Goal: Task Accomplishment & Management: Manage account settings

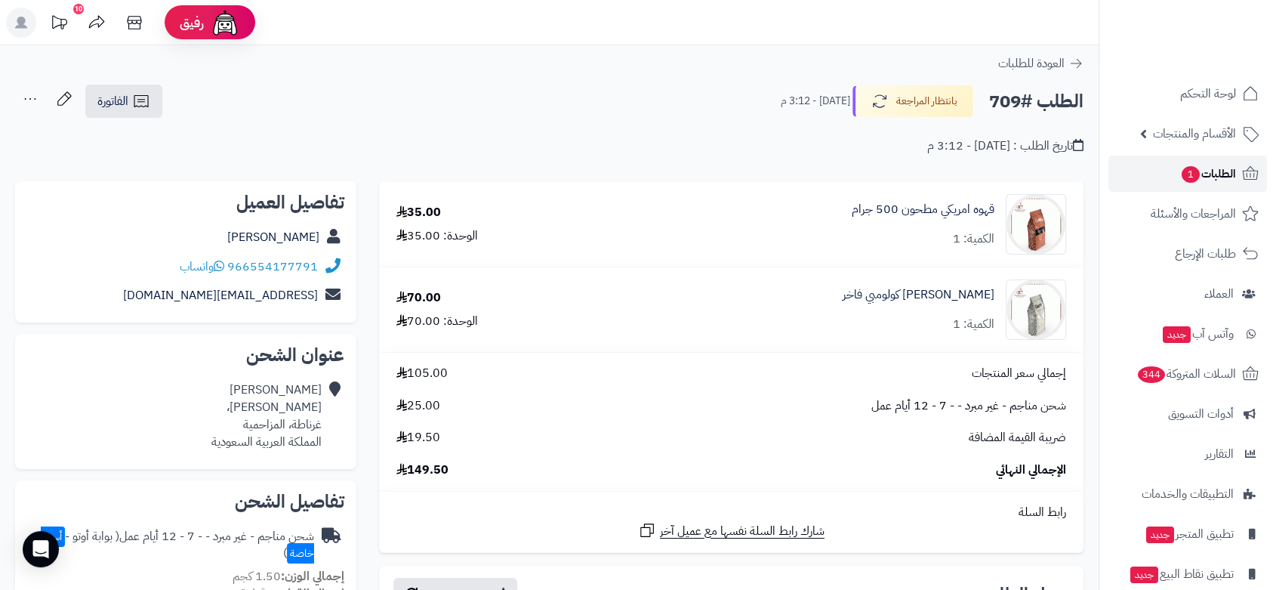
click at [1221, 168] on span "الطلبات 1" at bounding box center [1208, 173] width 56 height 21
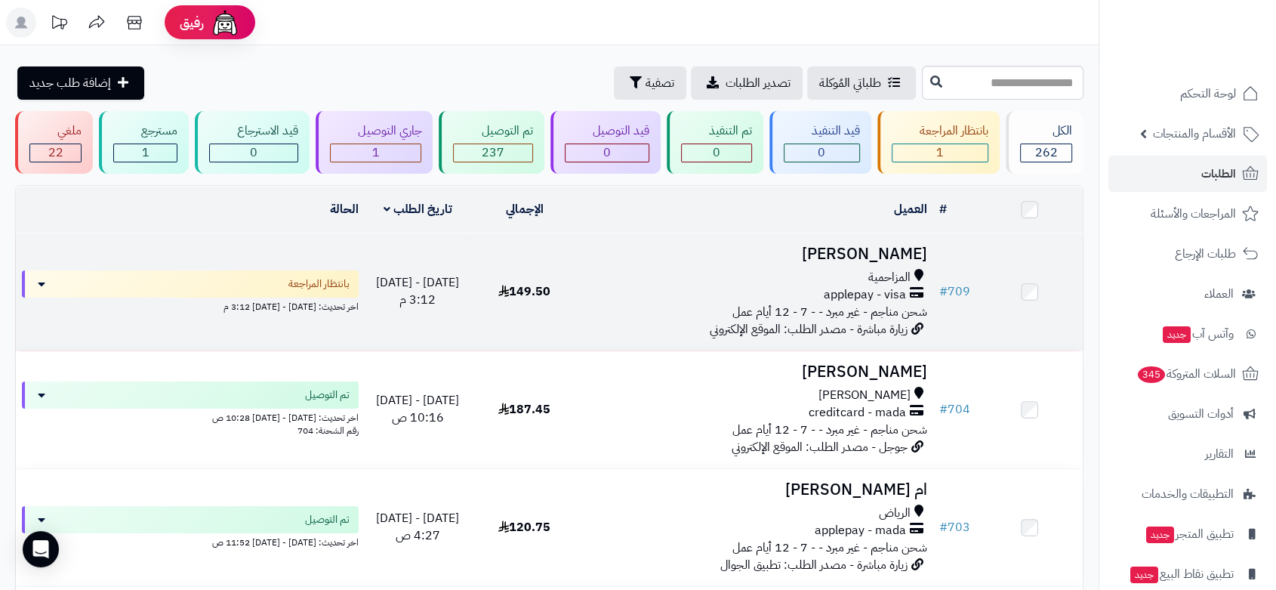
click at [684, 260] on td "عبدالله الزمامي المزاحمية applepay - visa شحن مناجم - غير مبرد - - 7 - 12 أيام …" at bounding box center [756, 291] width 356 height 117
click at [827, 259] on h3 "[PERSON_NAME]" at bounding box center [755, 253] width 343 height 17
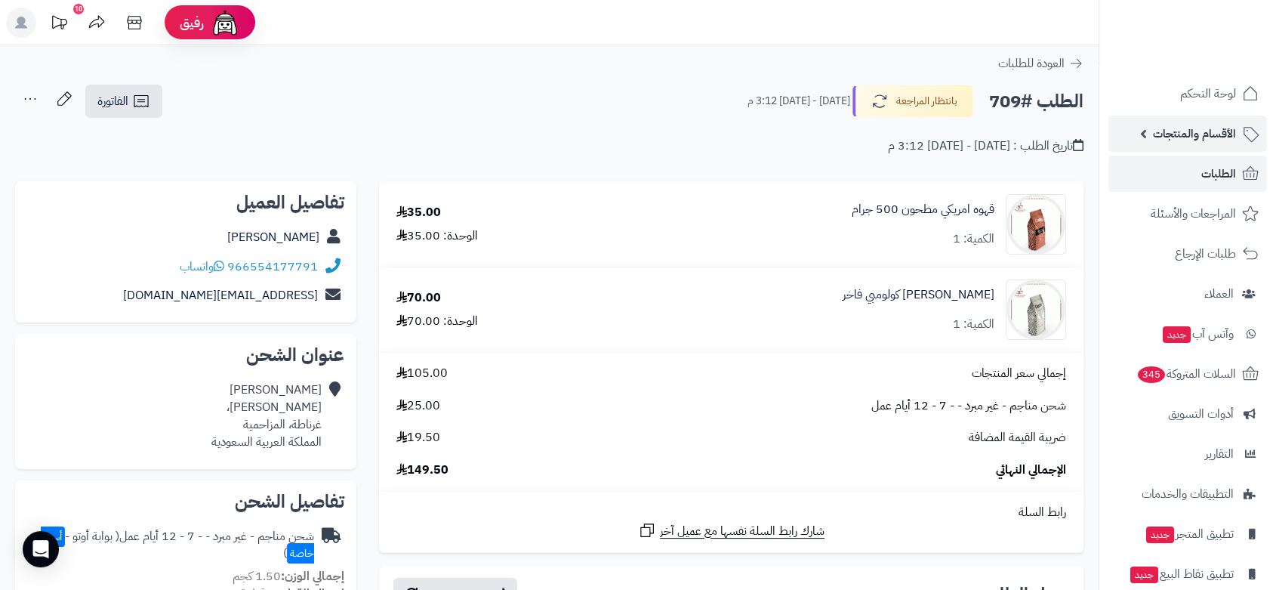
click at [1195, 137] on span "الأقسام والمنتجات" at bounding box center [1194, 133] width 83 height 21
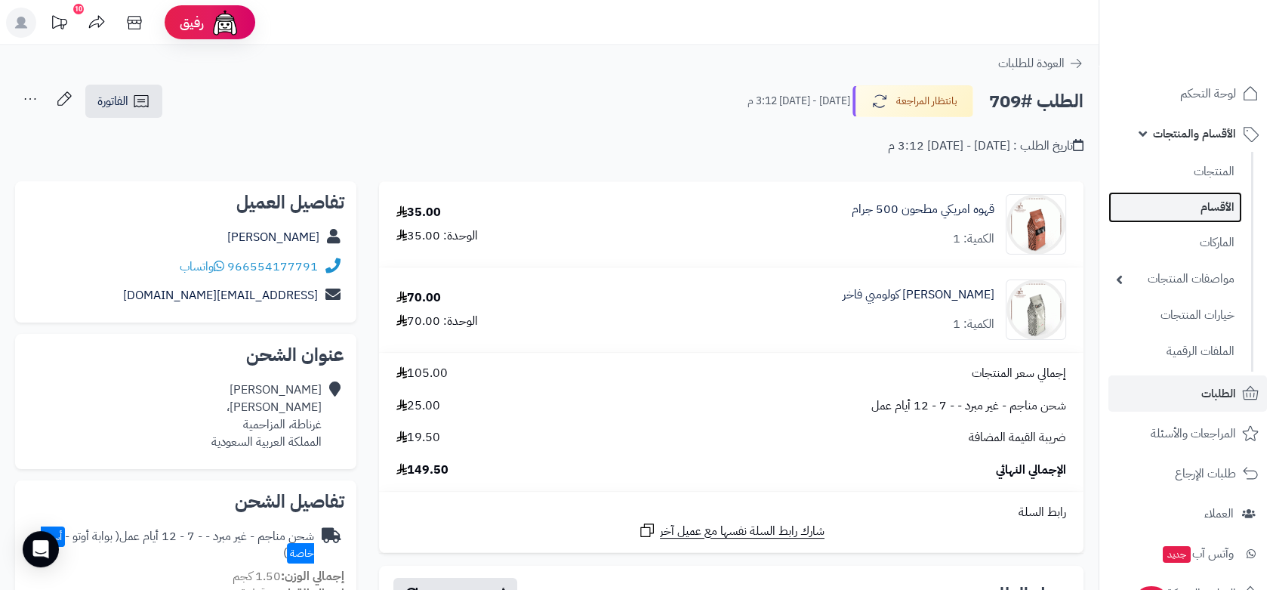
click at [1221, 208] on link "الأقسام" at bounding box center [1175, 207] width 134 height 31
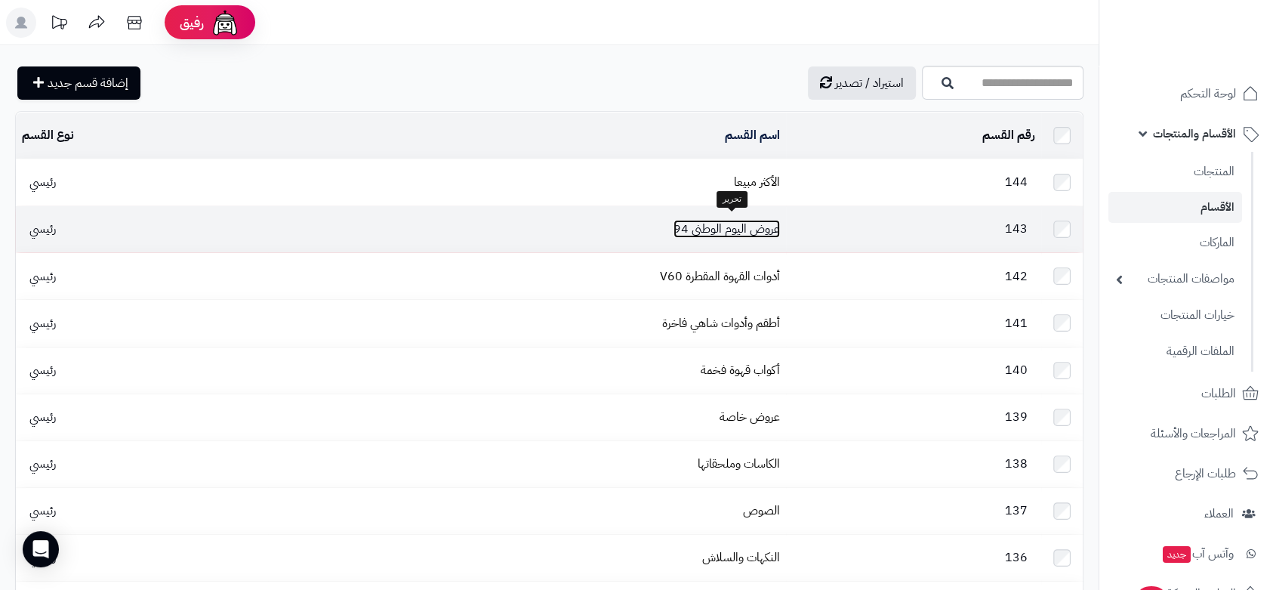
click at [716, 228] on link "عروض اليوم الوطني 94" at bounding box center [726, 229] width 106 height 18
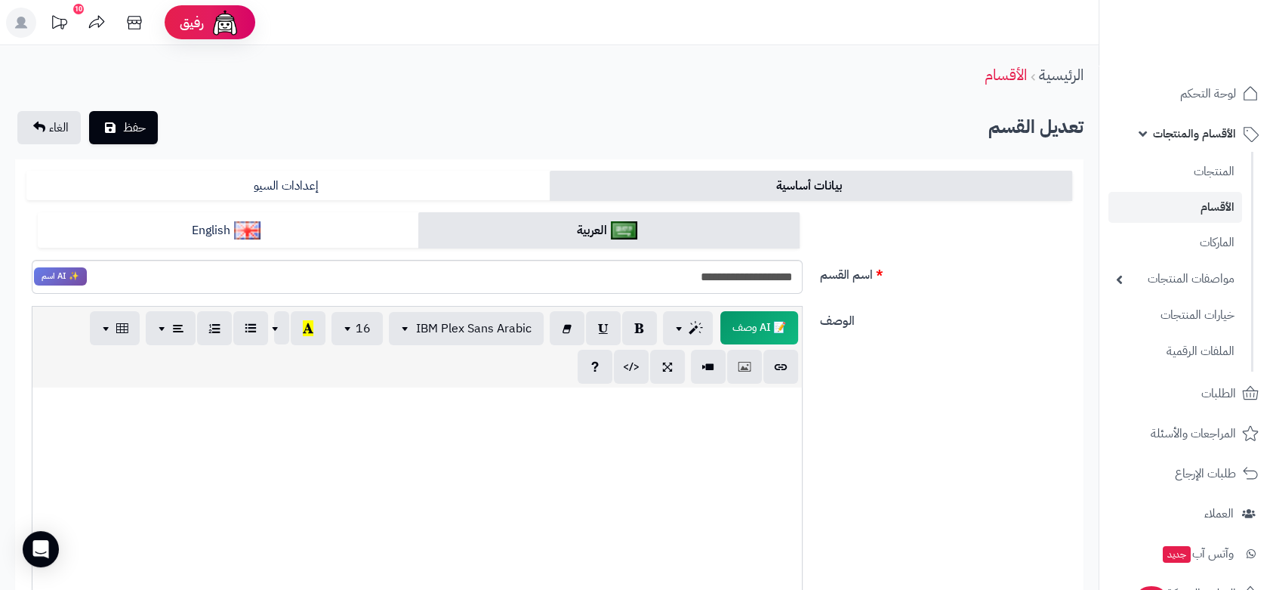
click at [1227, 211] on link "الأقسام" at bounding box center [1175, 207] width 134 height 31
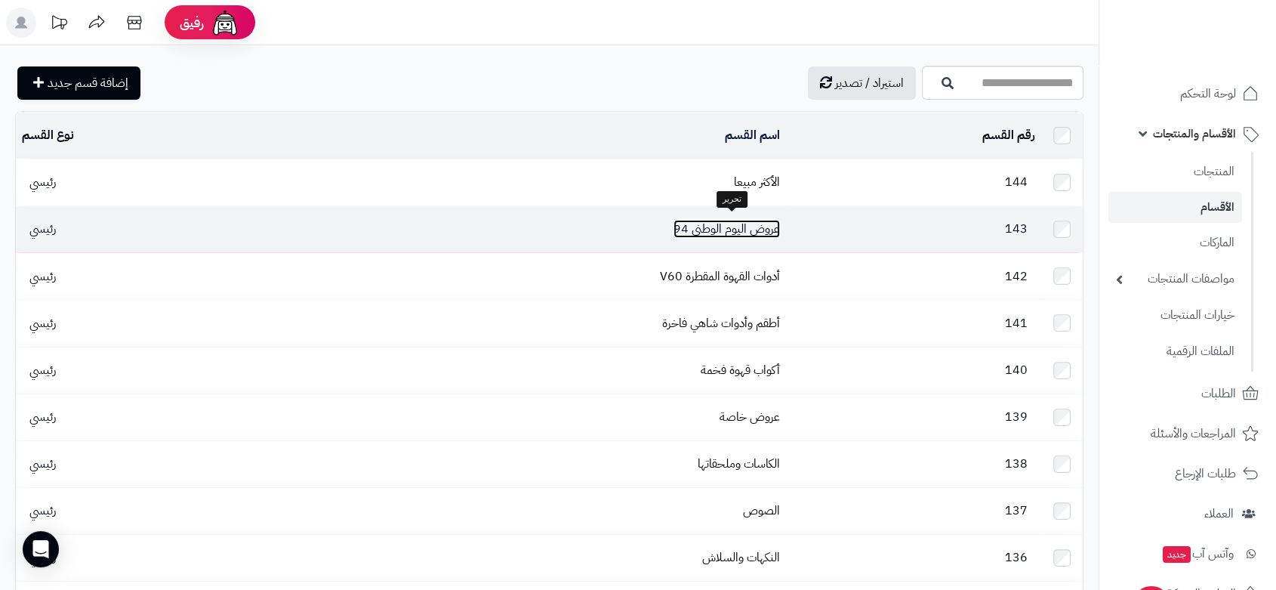
click at [750, 226] on link "عروض اليوم الوطني 94" at bounding box center [726, 229] width 106 height 18
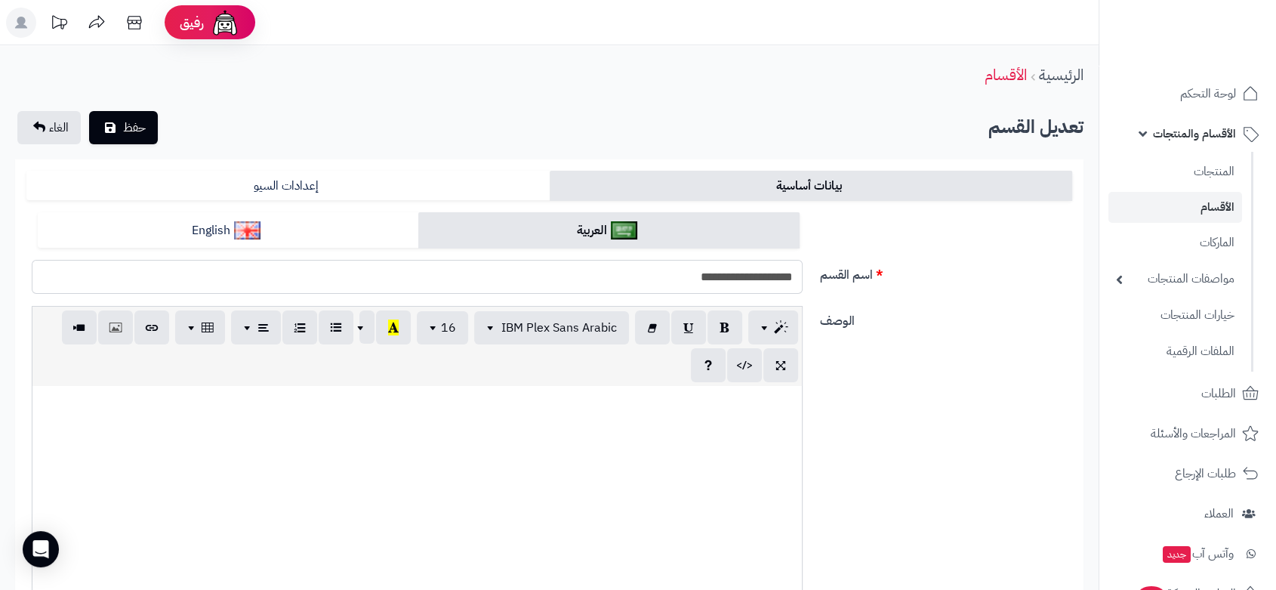
click at [642, 282] on input "**********" at bounding box center [417, 277] width 771 height 34
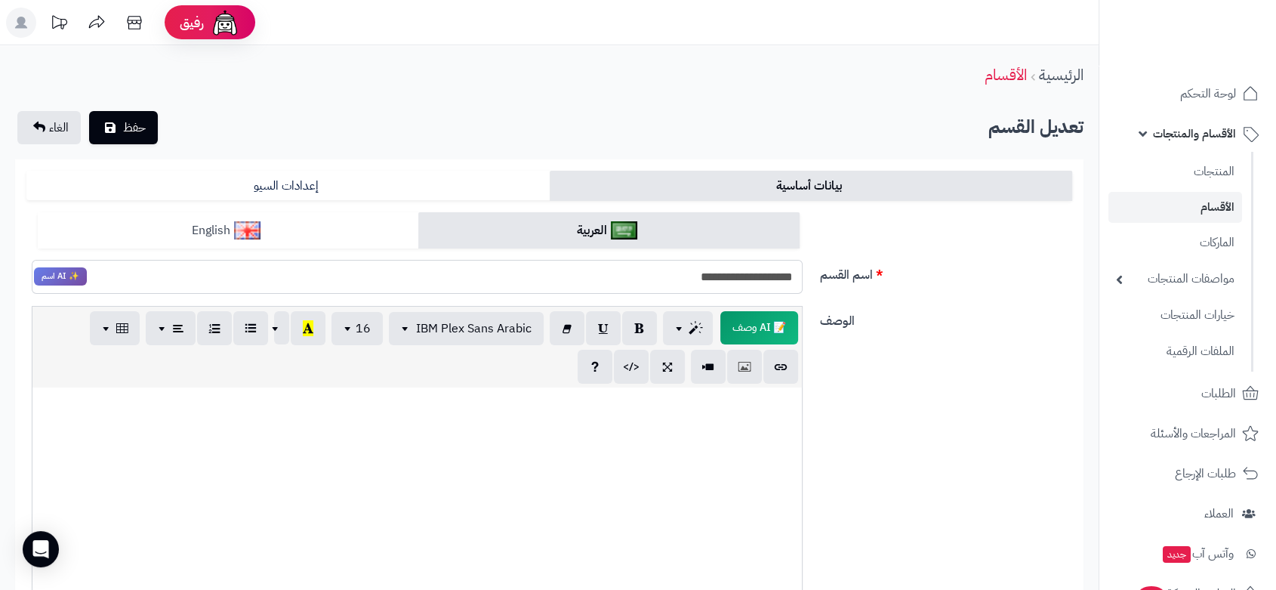
type input "**********"
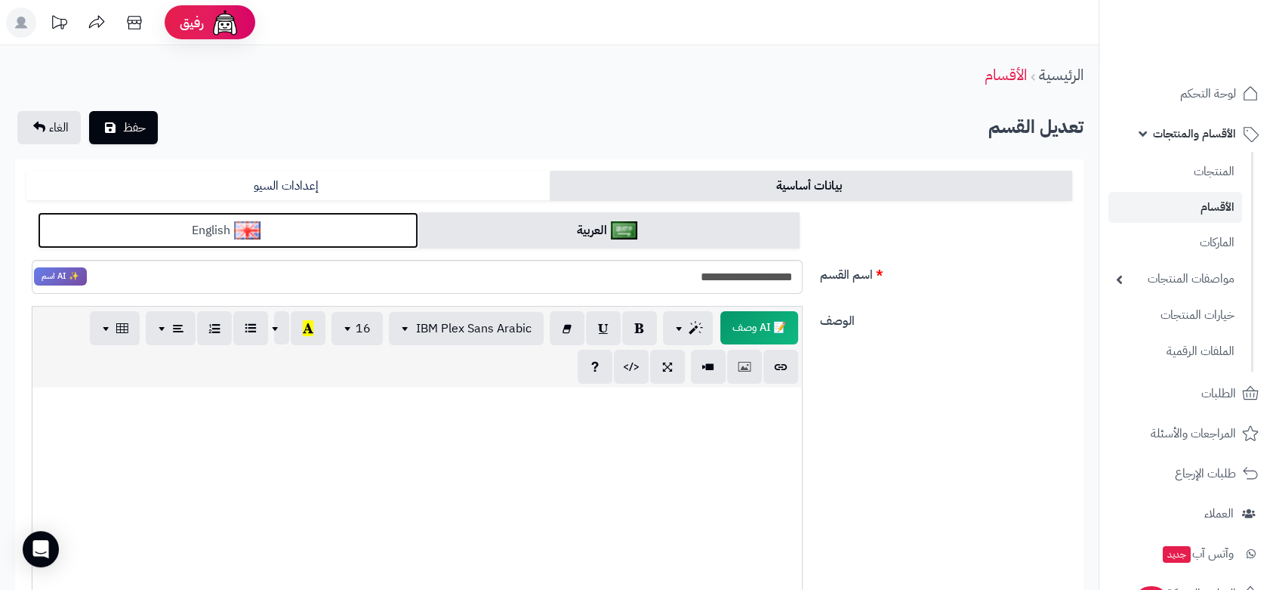
click at [239, 234] on img at bounding box center [247, 230] width 26 height 18
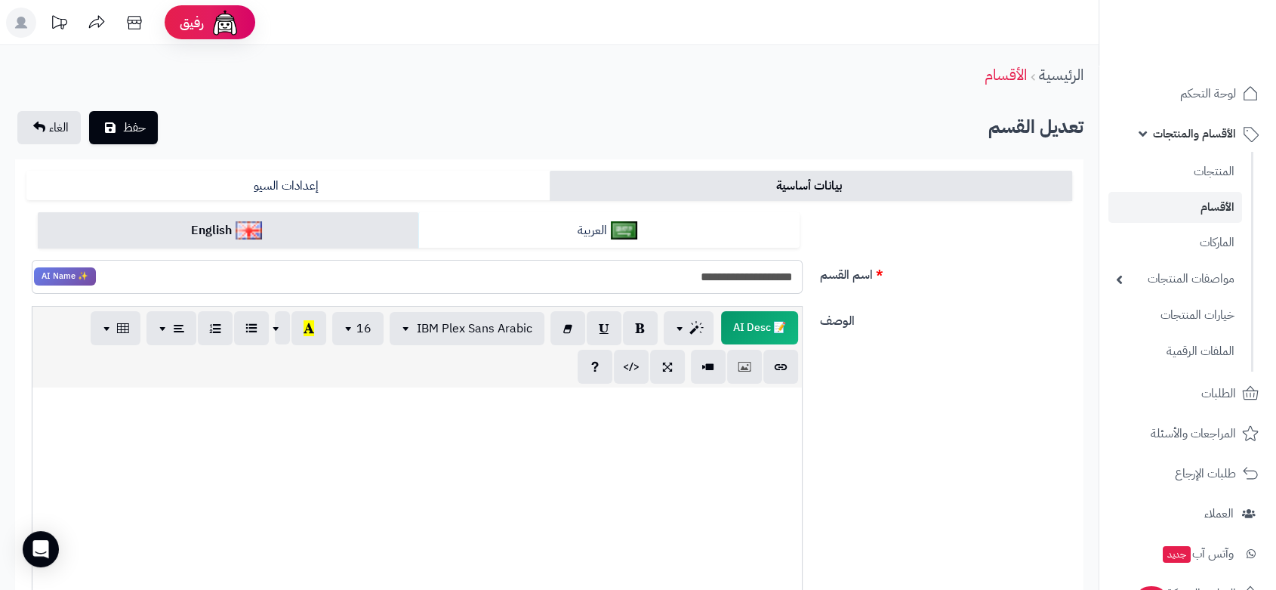
click at [643, 280] on input "**********" at bounding box center [417, 277] width 771 height 34
type input "**********"
click at [959, 368] on div "الوصف 📝 AI Desc p blockquote pre h1 h2 h3 h4 h5 h6 IBM Plex Sans Arabic Arial A…" at bounding box center [549, 469] width 1058 height 327
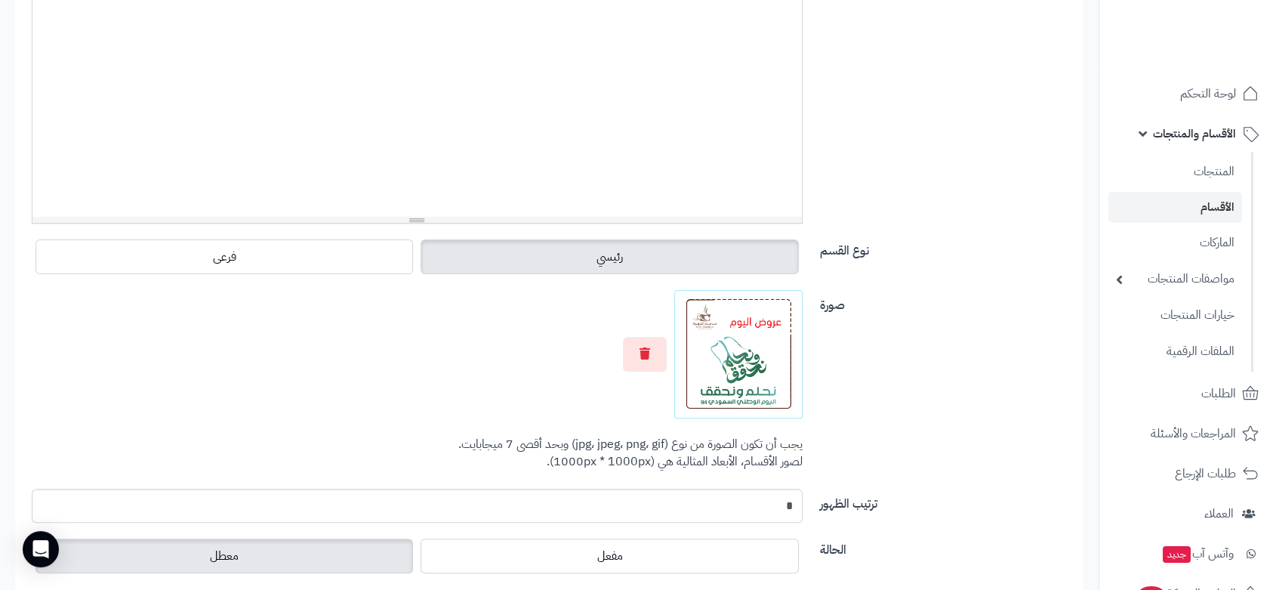
scroll to position [503, 0]
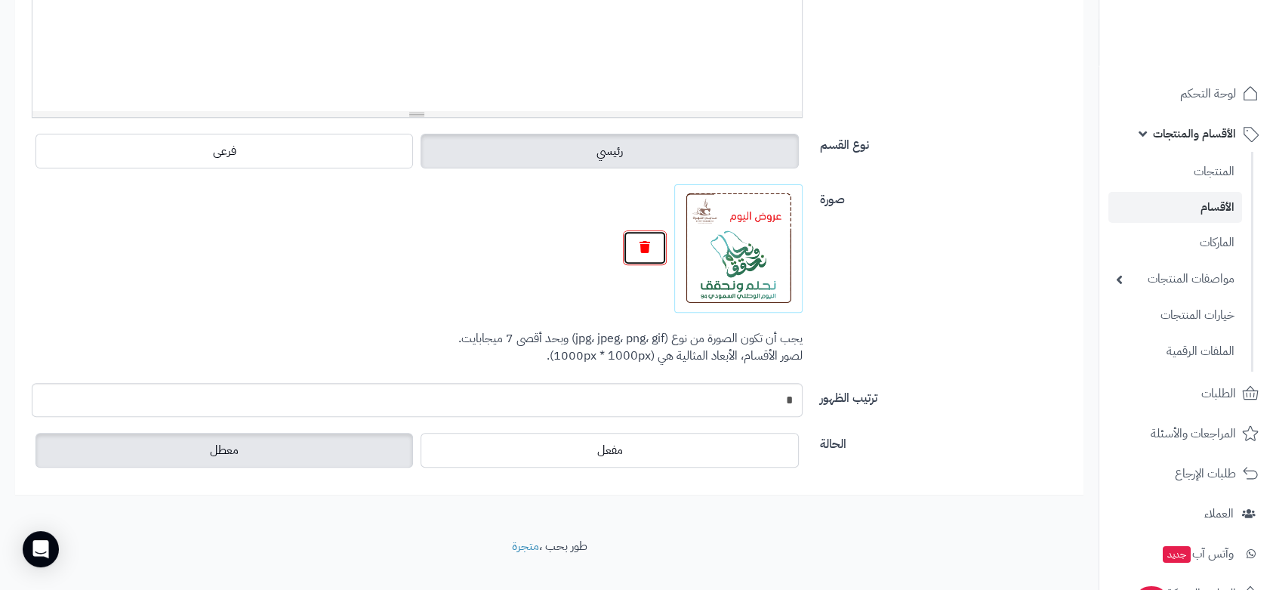
click at [645, 248] on icon "button" at bounding box center [644, 247] width 11 height 12
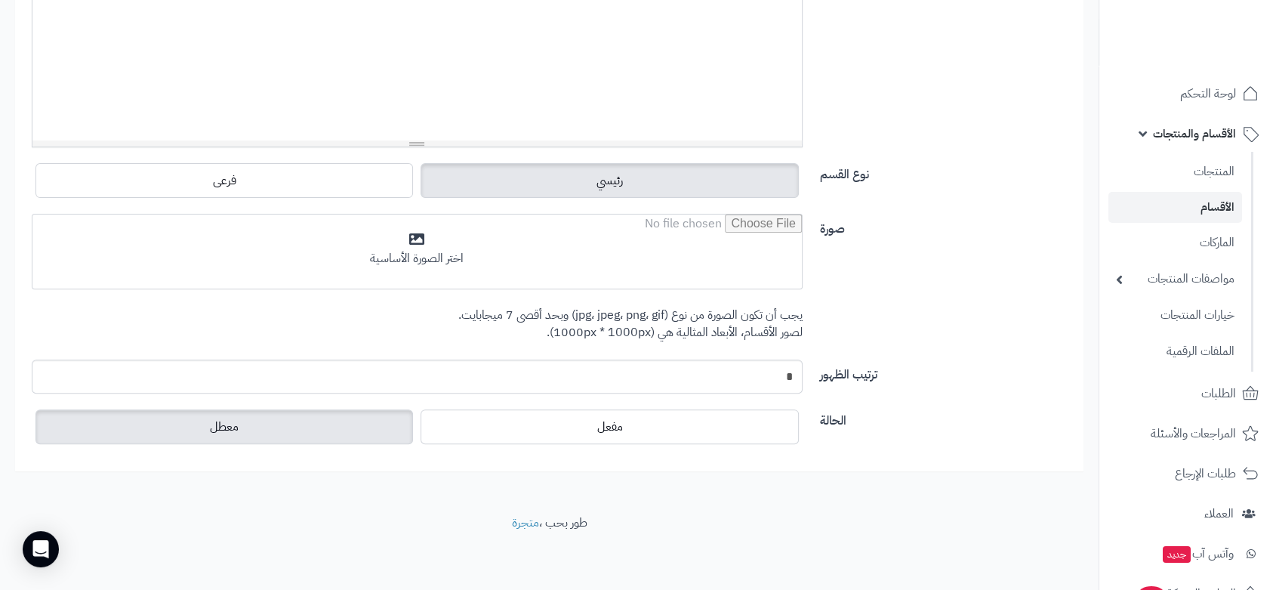
scroll to position [474, 0]
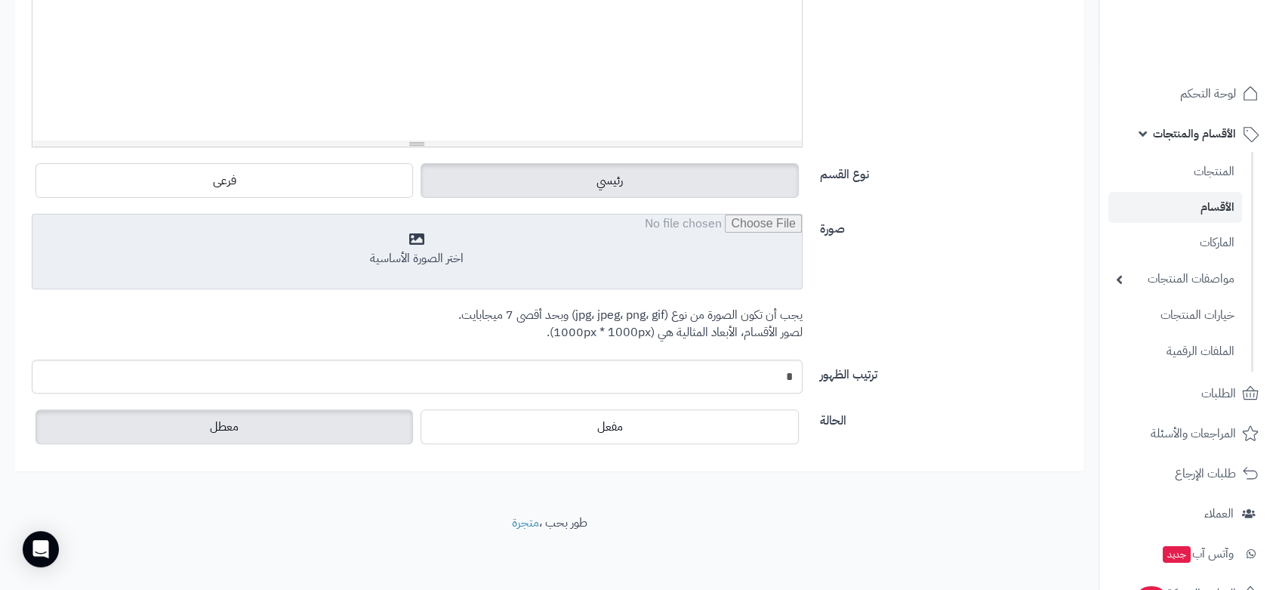
click at [494, 236] on input "file" at bounding box center [416, 251] width 769 height 75
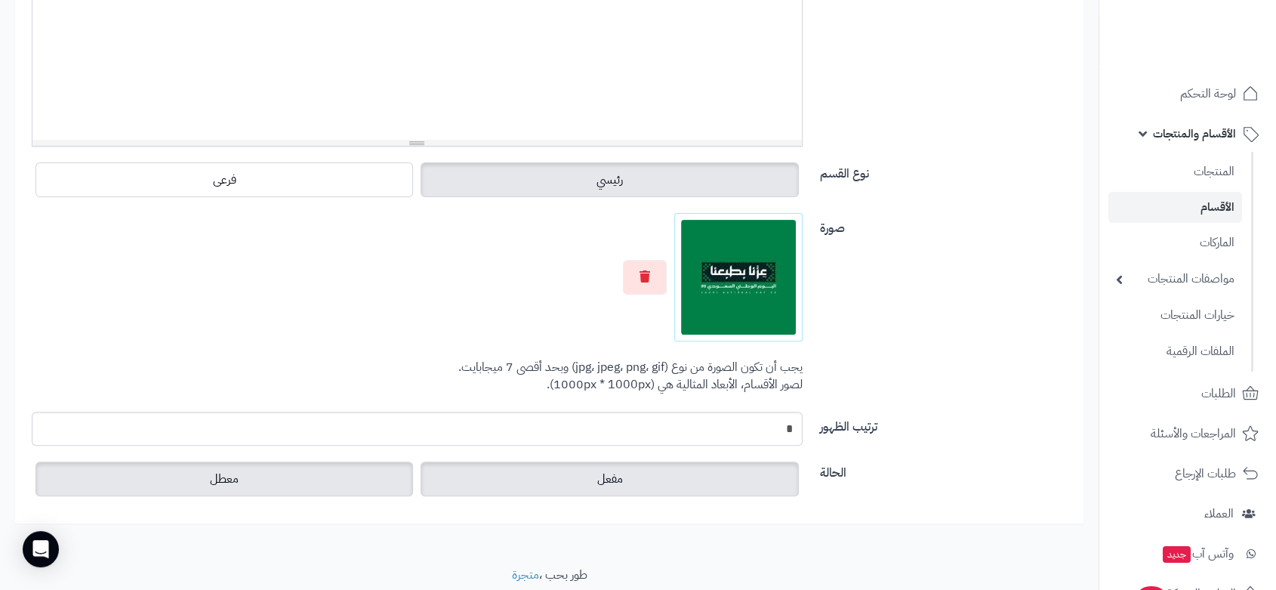
click at [590, 474] on label "مفعل" at bounding box center [608, 478] width 377 height 35
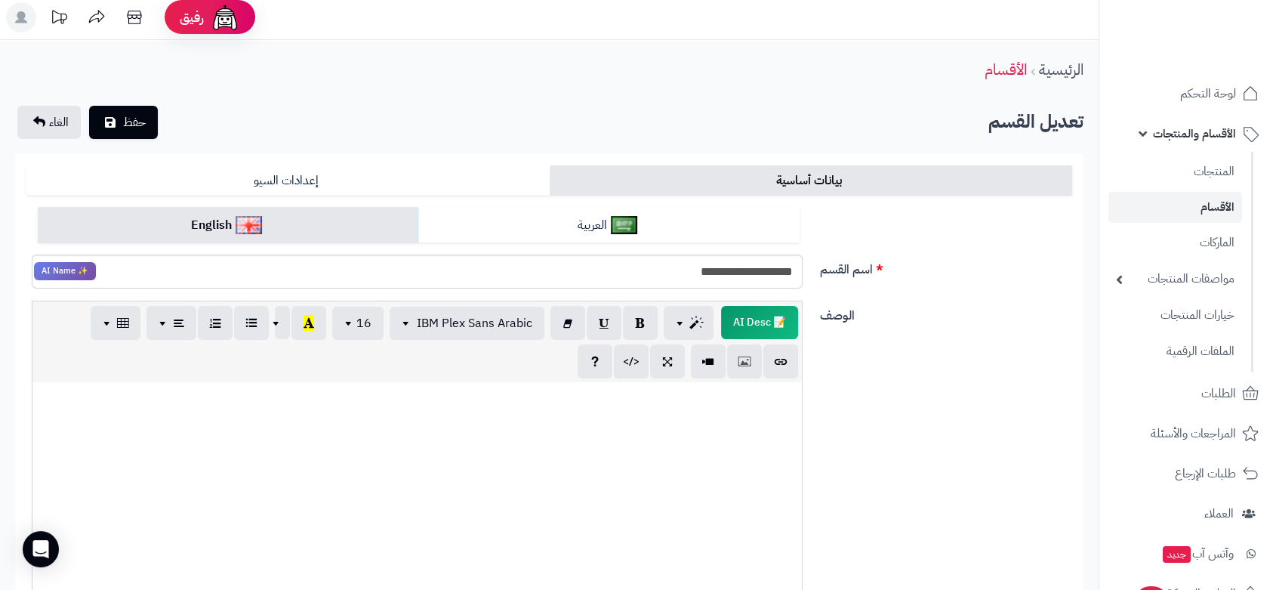
scroll to position [0, 0]
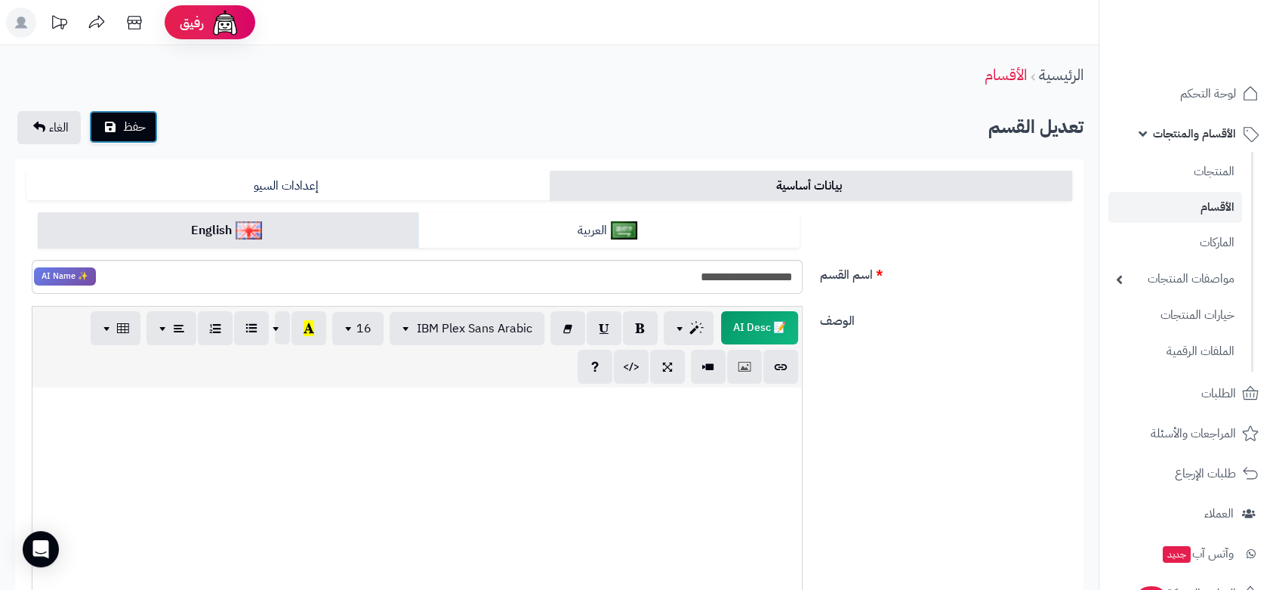
click at [140, 123] on span "حفظ" at bounding box center [134, 127] width 23 height 18
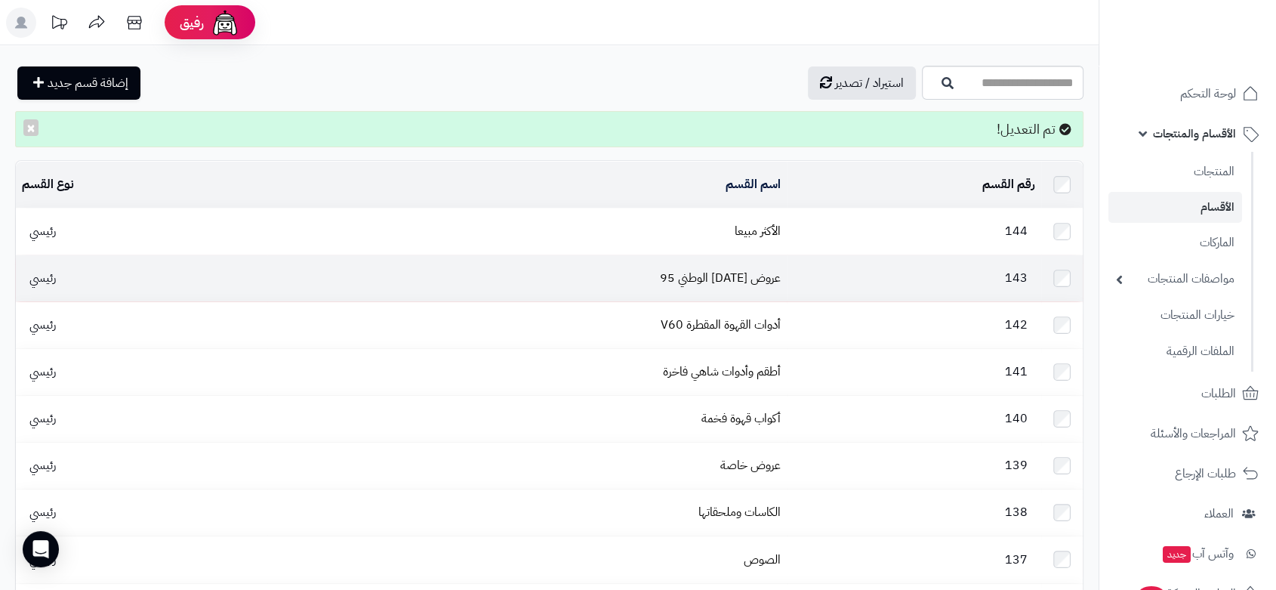
click at [846, 270] on td "143" at bounding box center [914, 278] width 254 height 46
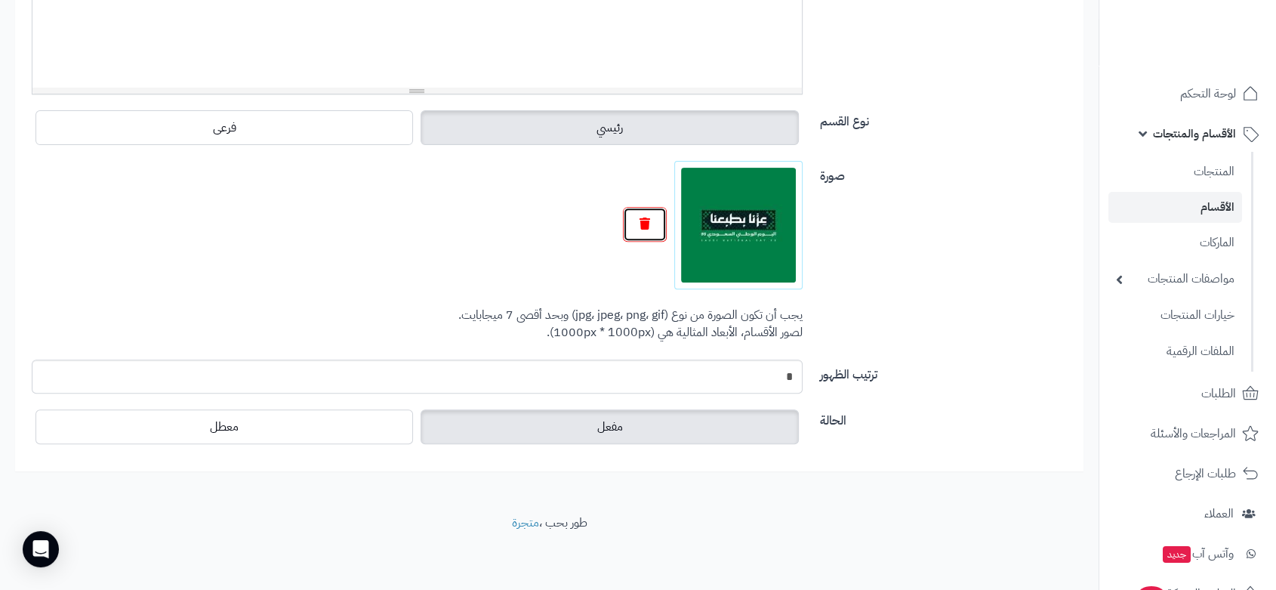
click at [640, 223] on icon "button" at bounding box center [644, 223] width 11 height 12
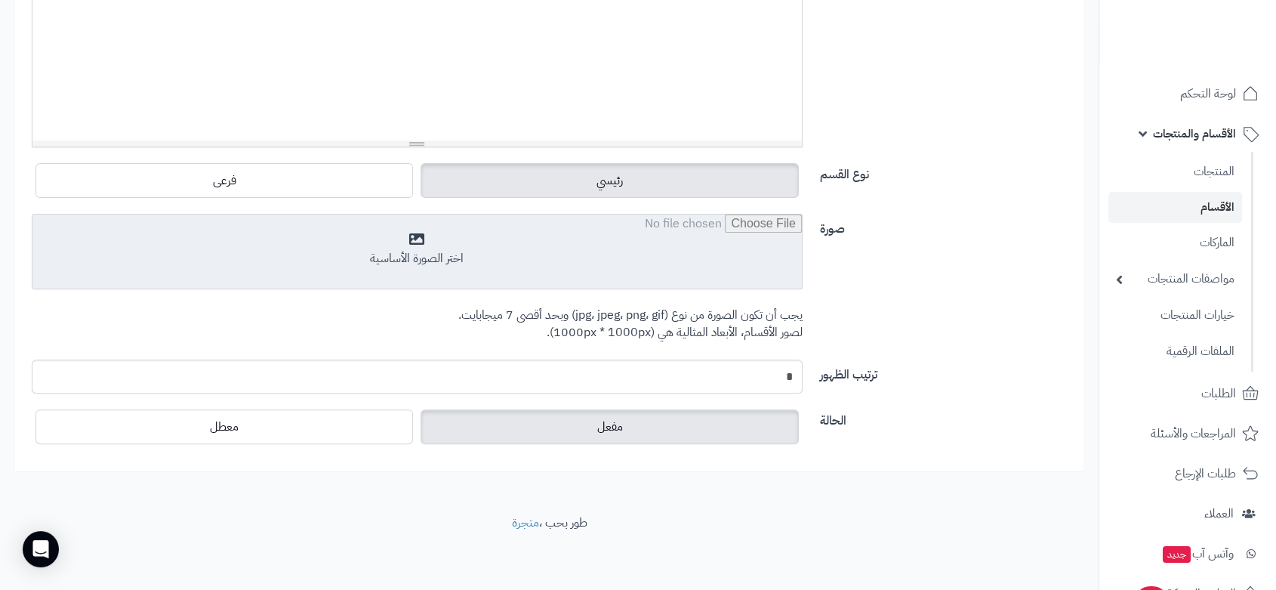
scroll to position [474, 0]
click at [439, 254] on input "file" at bounding box center [416, 251] width 769 height 75
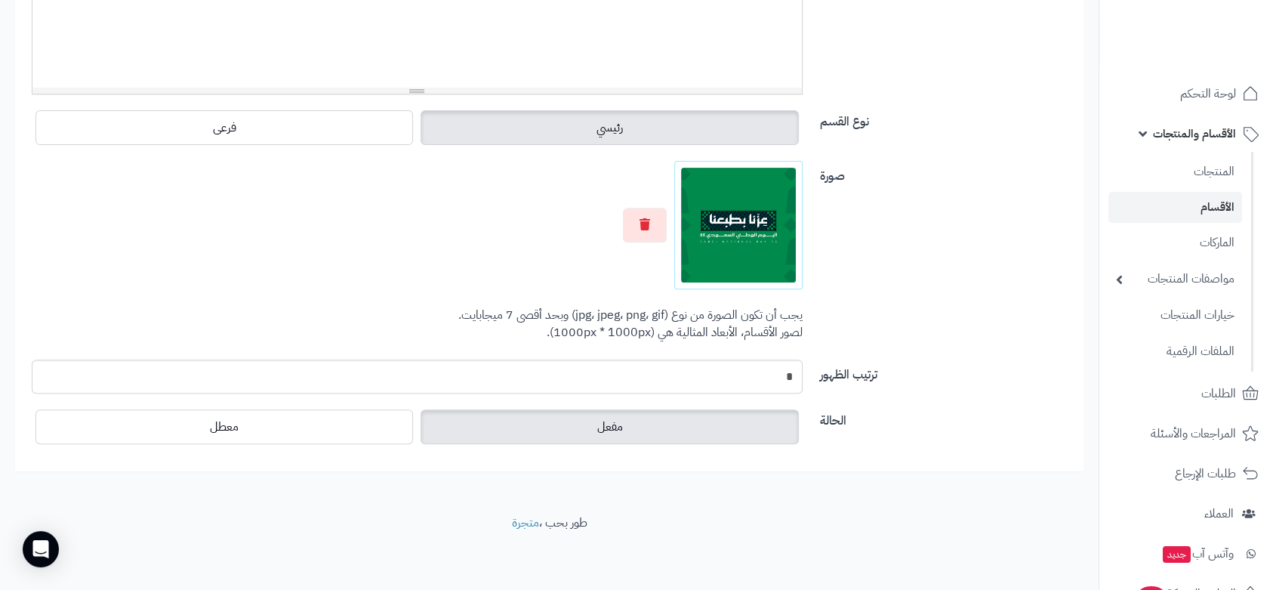
scroll to position [0, 0]
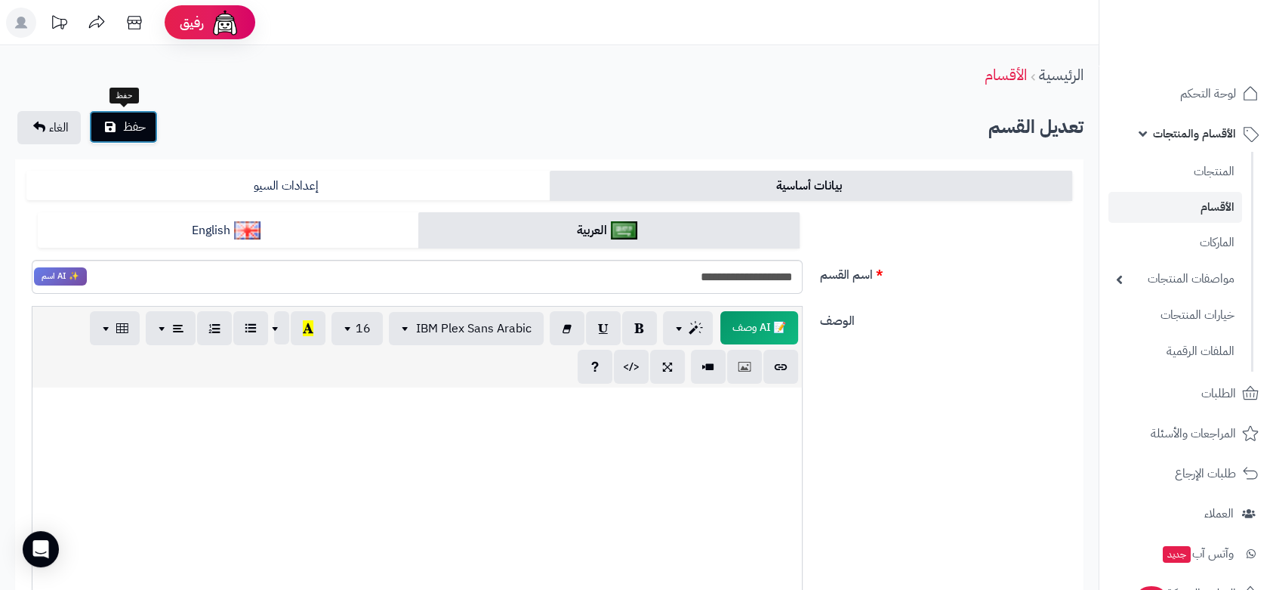
click at [139, 126] on span "حفظ" at bounding box center [134, 127] width 23 height 18
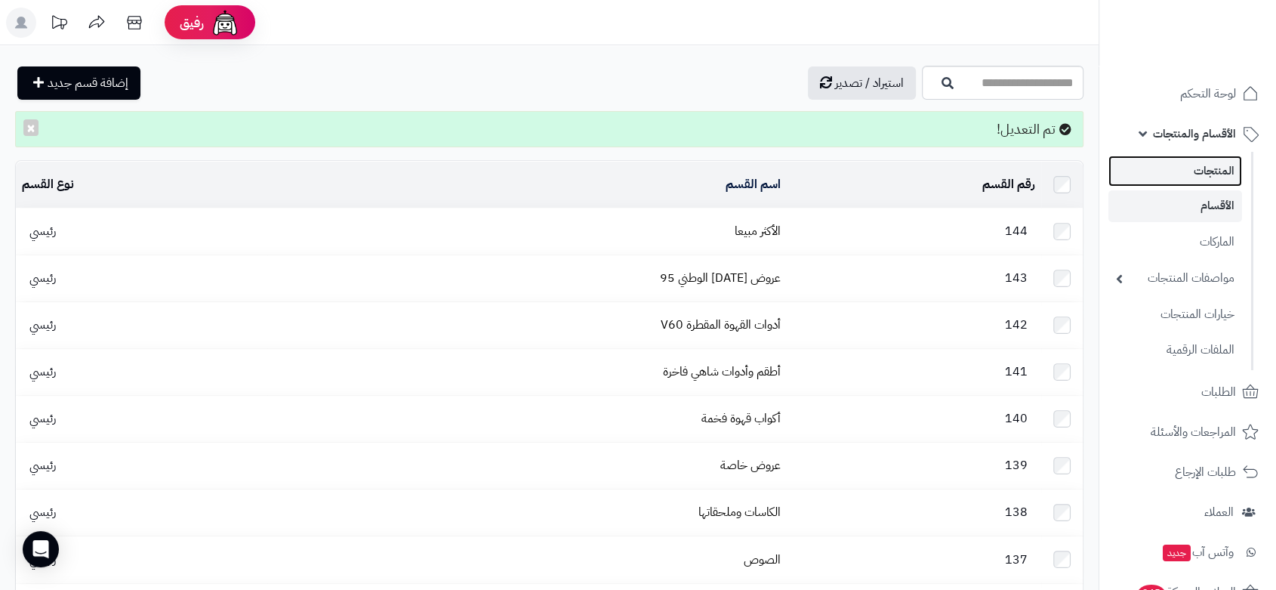
click at [1224, 165] on link "المنتجات" at bounding box center [1175, 171] width 134 height 31
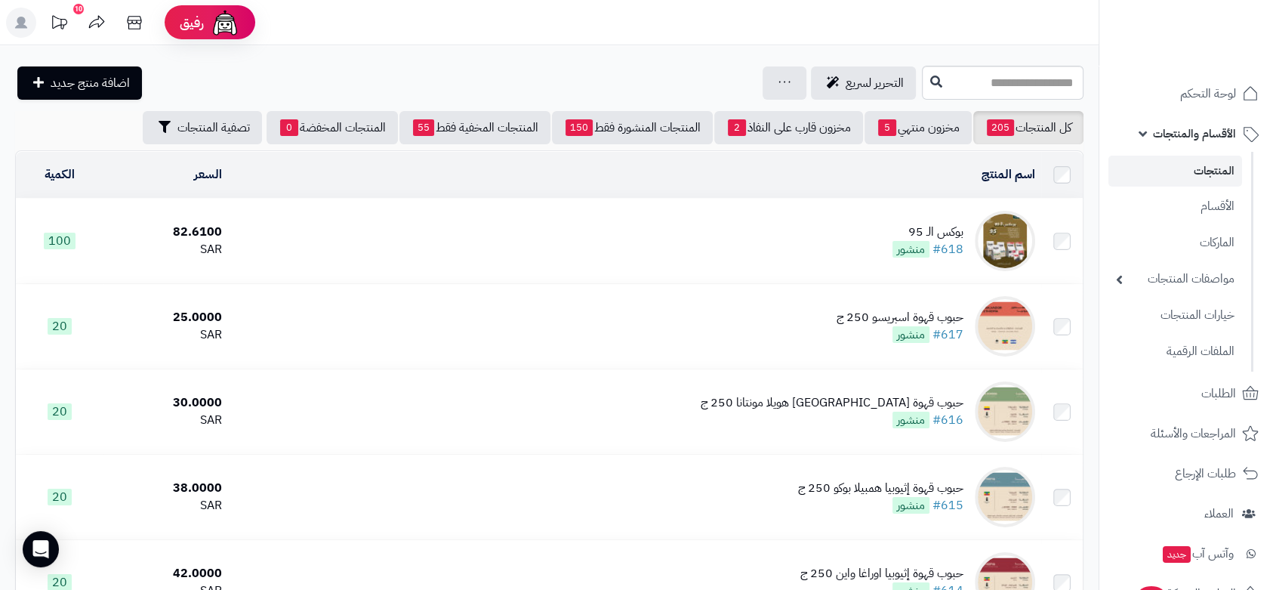
click at [852, 237] on td "بوكس الـ 95 #618 منشور" at bounding box center [634, 241] width 813 height 85
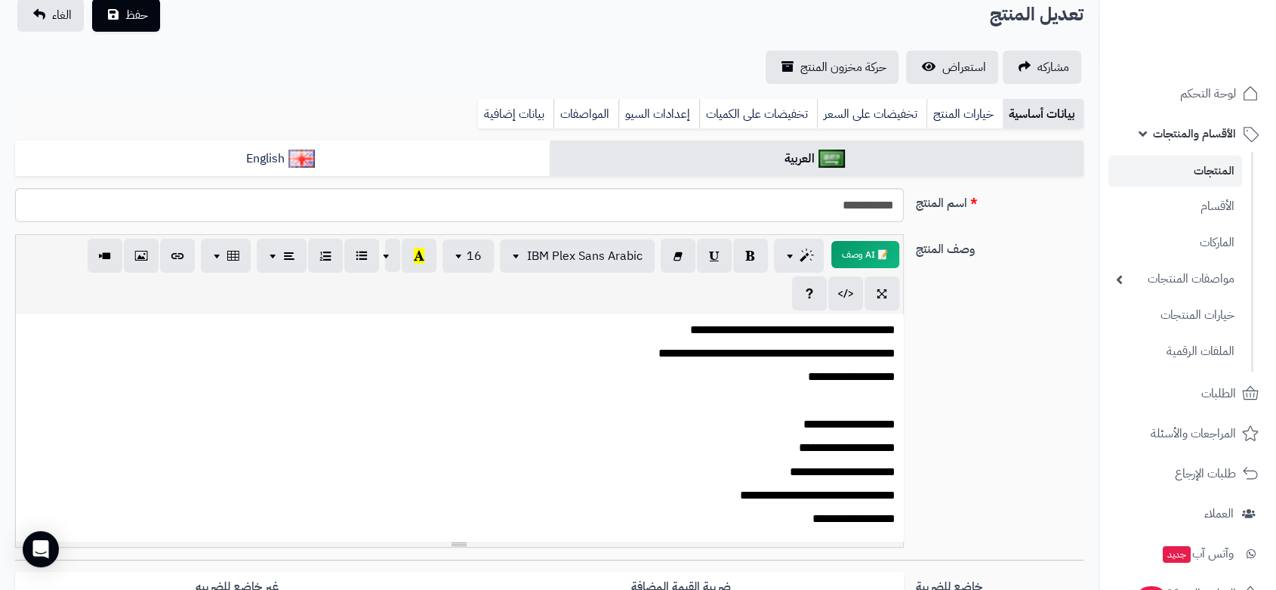
scroll to position [84, 0]
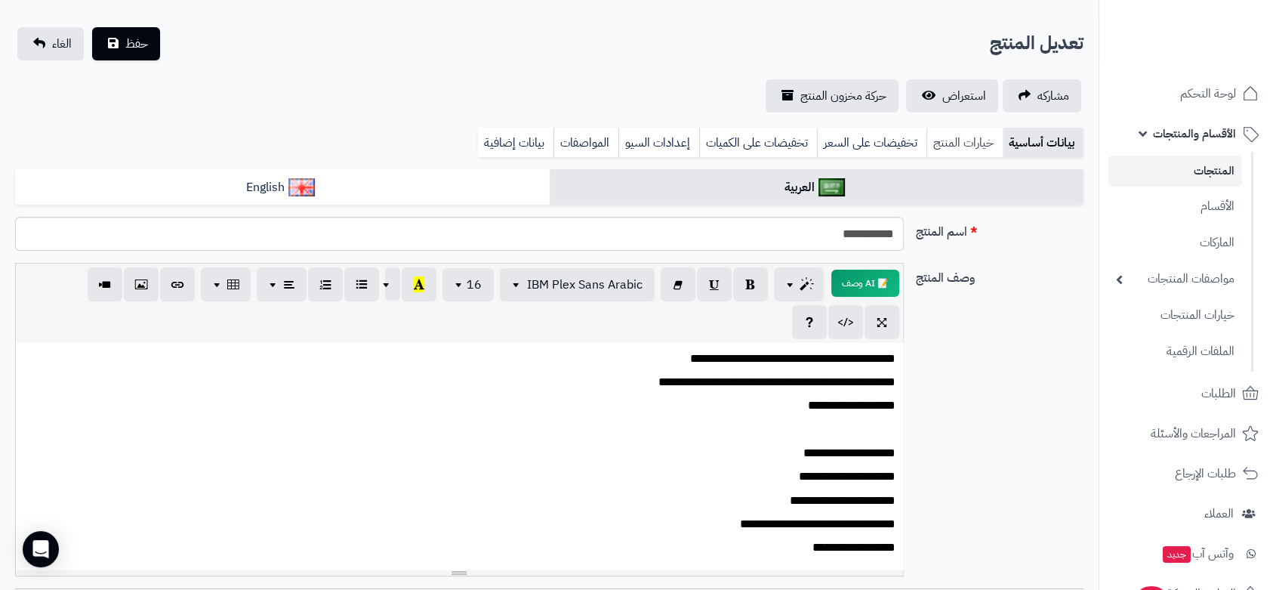
click at [969, 144] on link "خيارات المنتج" at bounding box center [964, 143] width 76 height 30
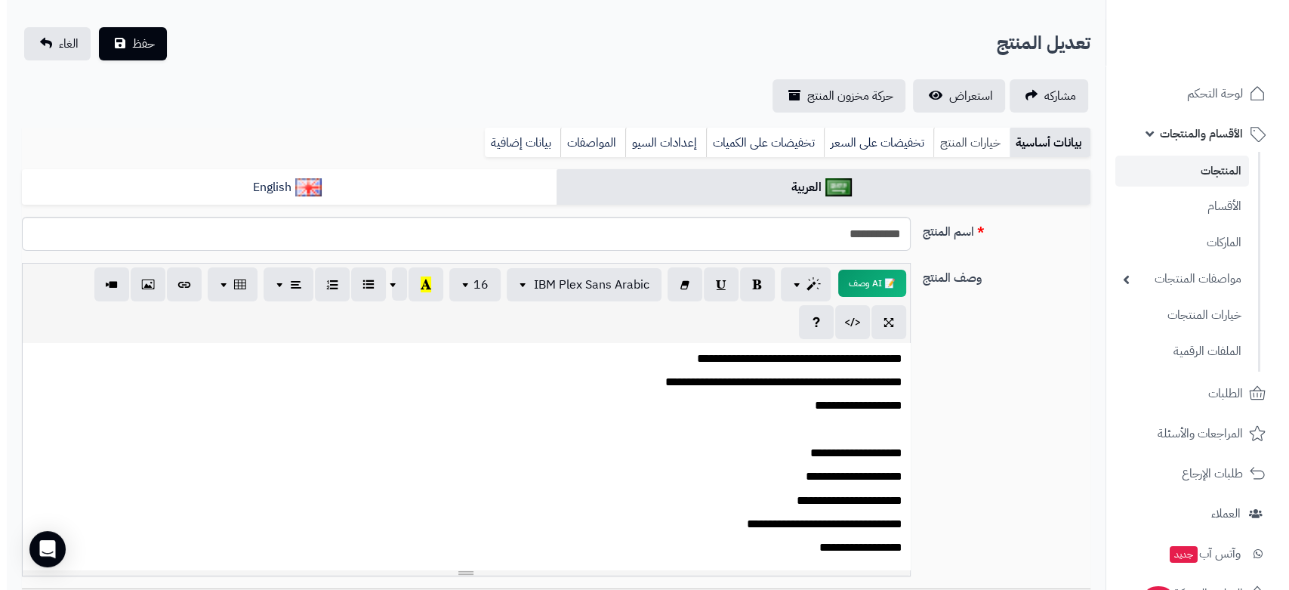
scroll to position [0, 0]
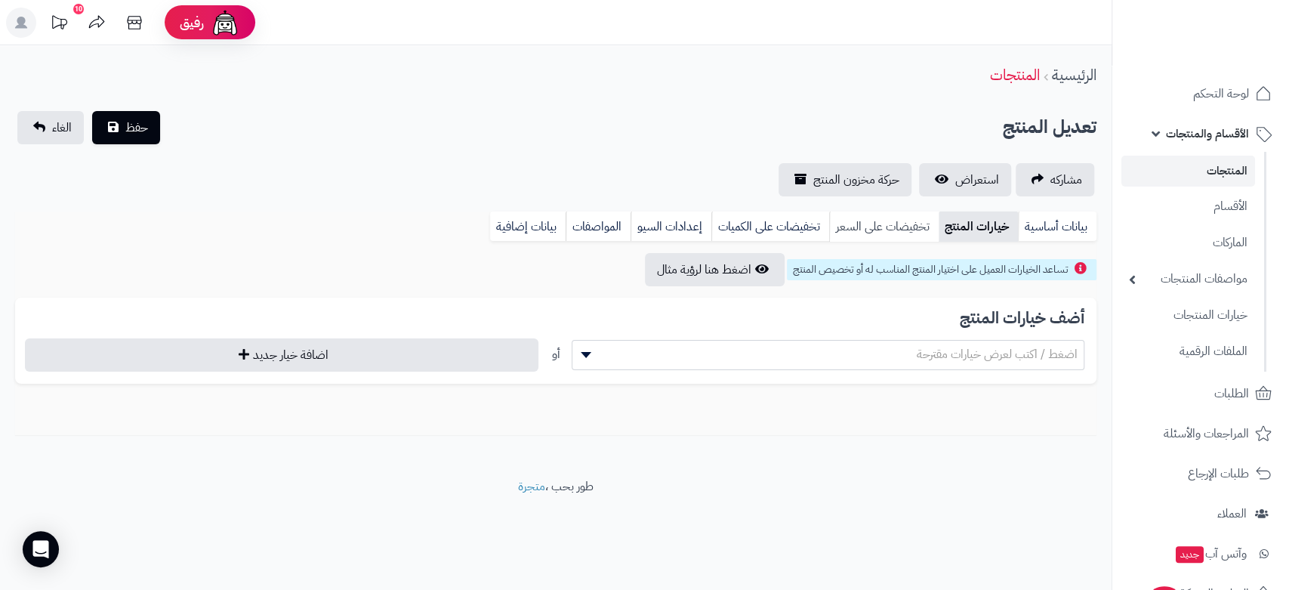
click at [896, 223] on link "تخفيضات على السعر" at bounding box center [883, 226] width 109 height 30
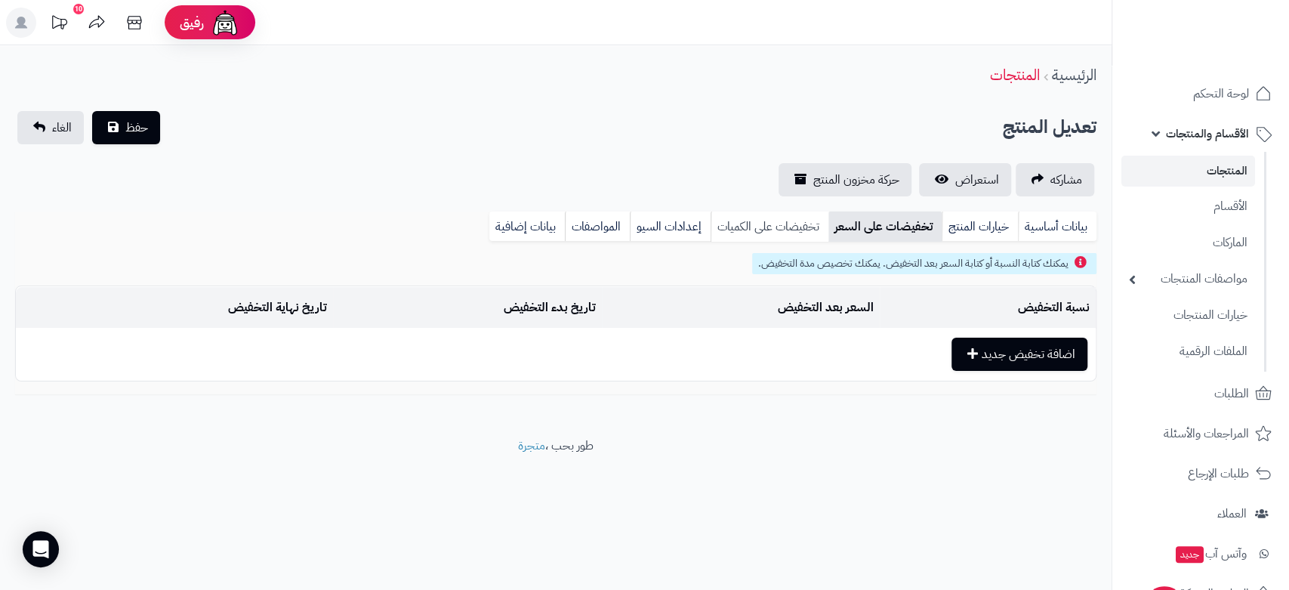
click at [762, 227] on link "تخفيضات على الكميات" at bounding box center [769, 226] width 118 height 30
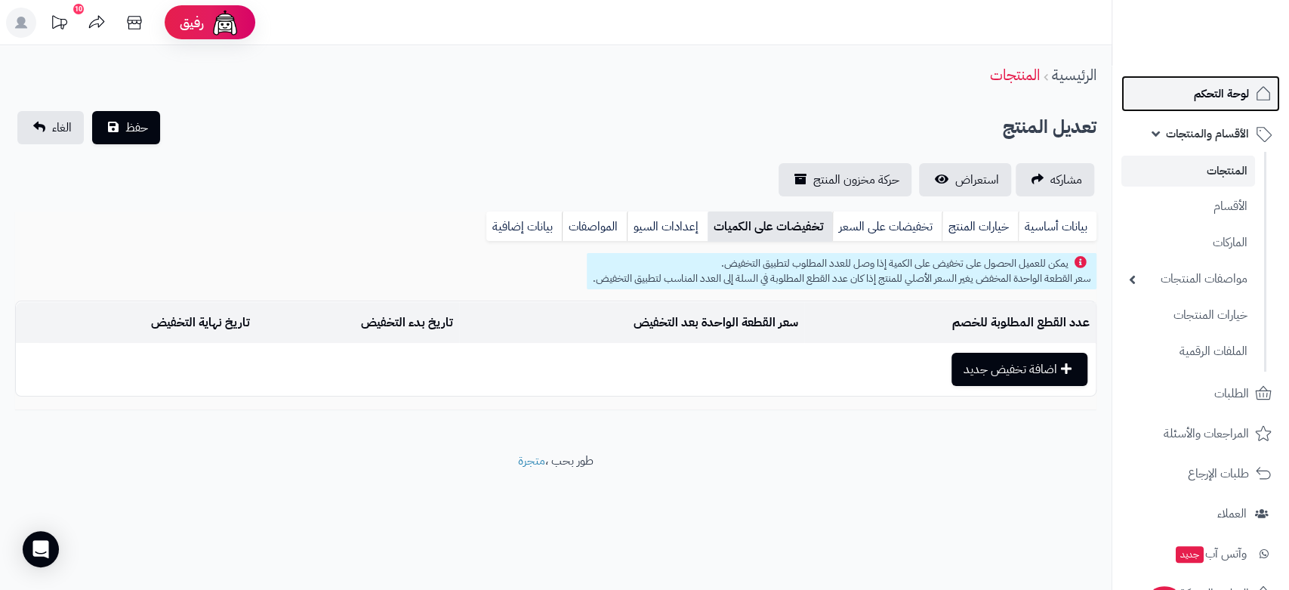
click at [1238, 91] on span "لوحة التحكم" at bounding box center [1221, 93] width 55 height 21
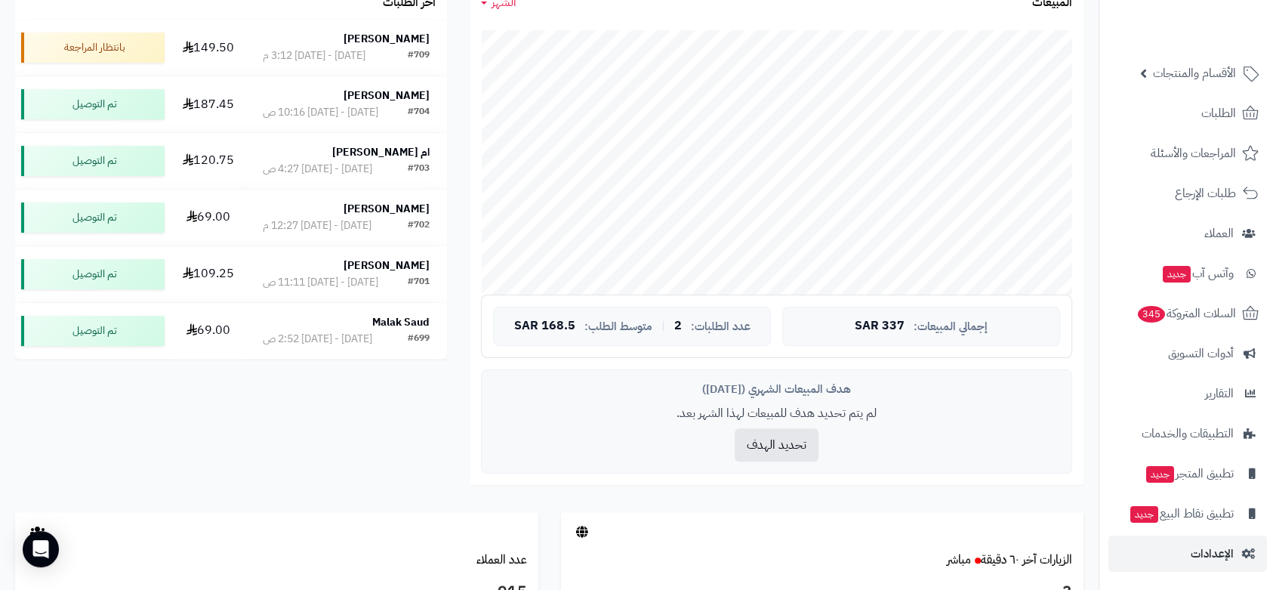
scroll to position [335, 0]
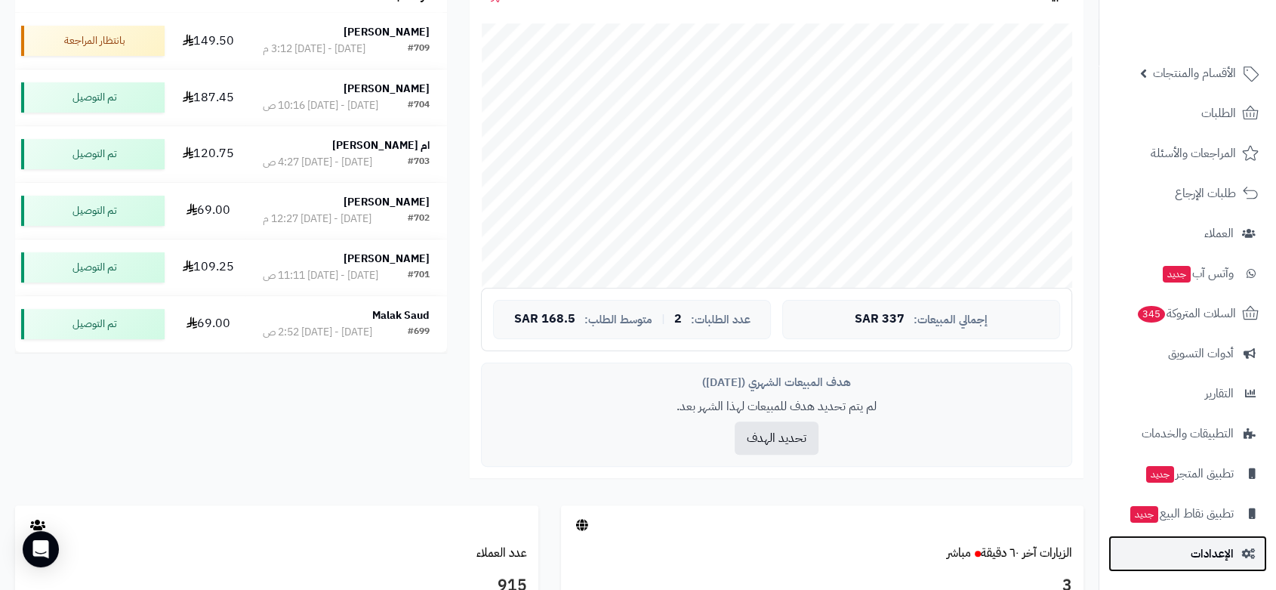
click at [1213, 548] on span "الإعدادات" at bounding box center [1212, 553] width 43 height 21
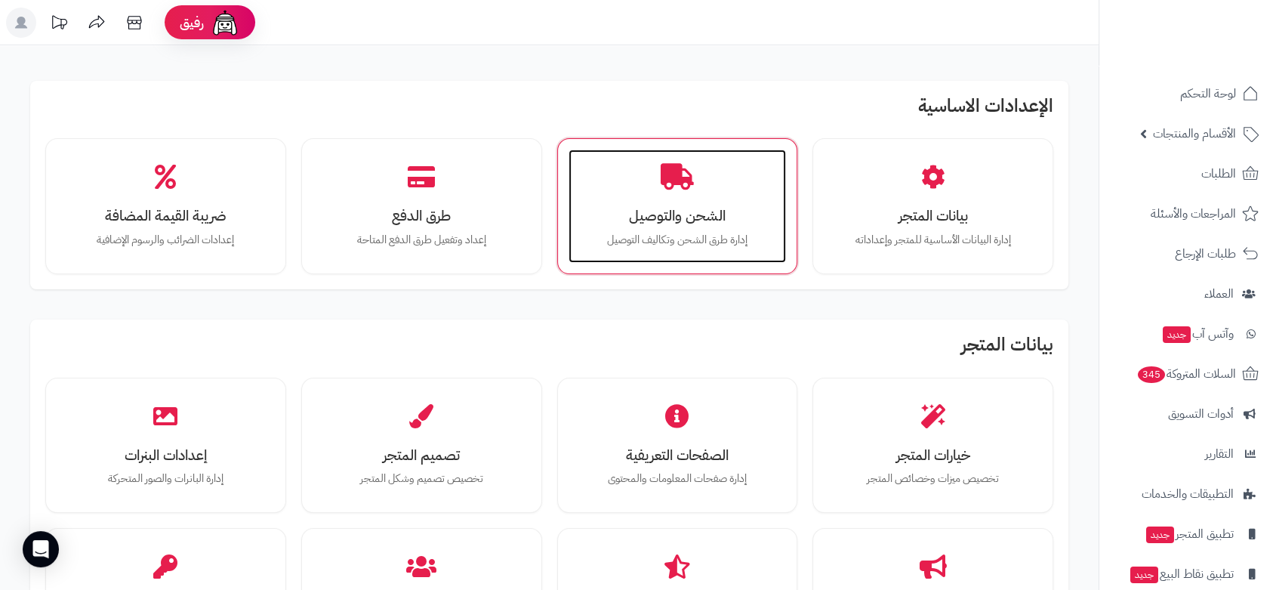
click at [662, 181] on icon at bounding box center [677, 177] width 33 height 26
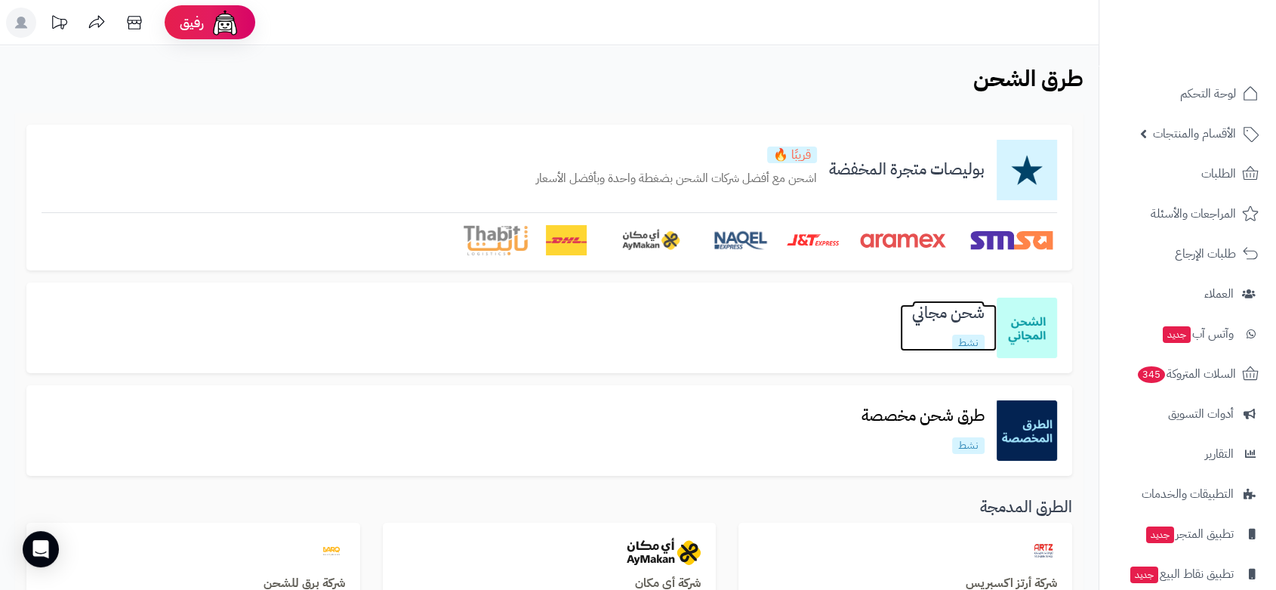
click at [952, 314] on h3 "شحن مجاني" at bounding box center [948, 312] width 97 height 17
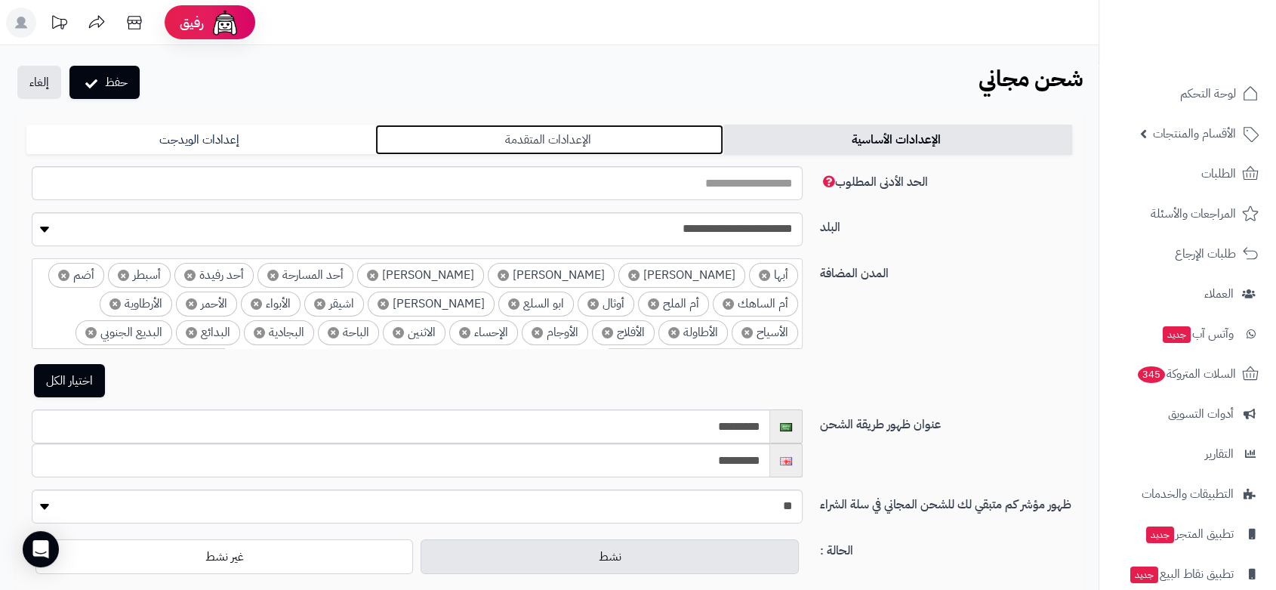
click at [580, 134] on link "الإعدادات المتقدمة" at bounding box center [549, 140] width 349 height 30
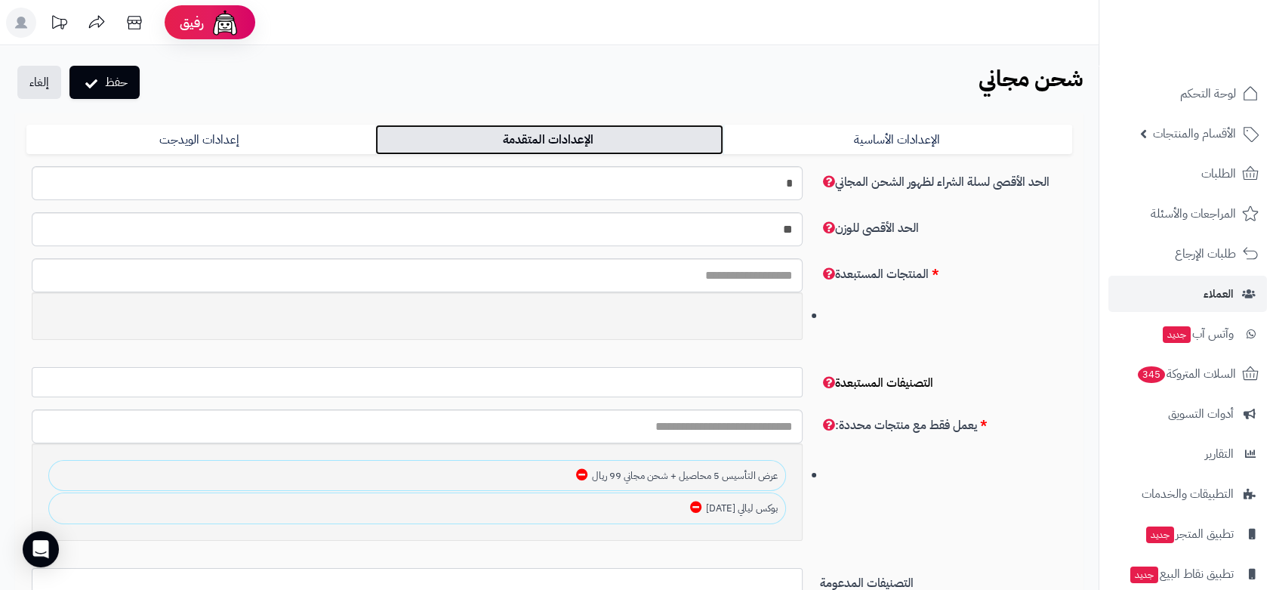
scroll to position [60, 0]
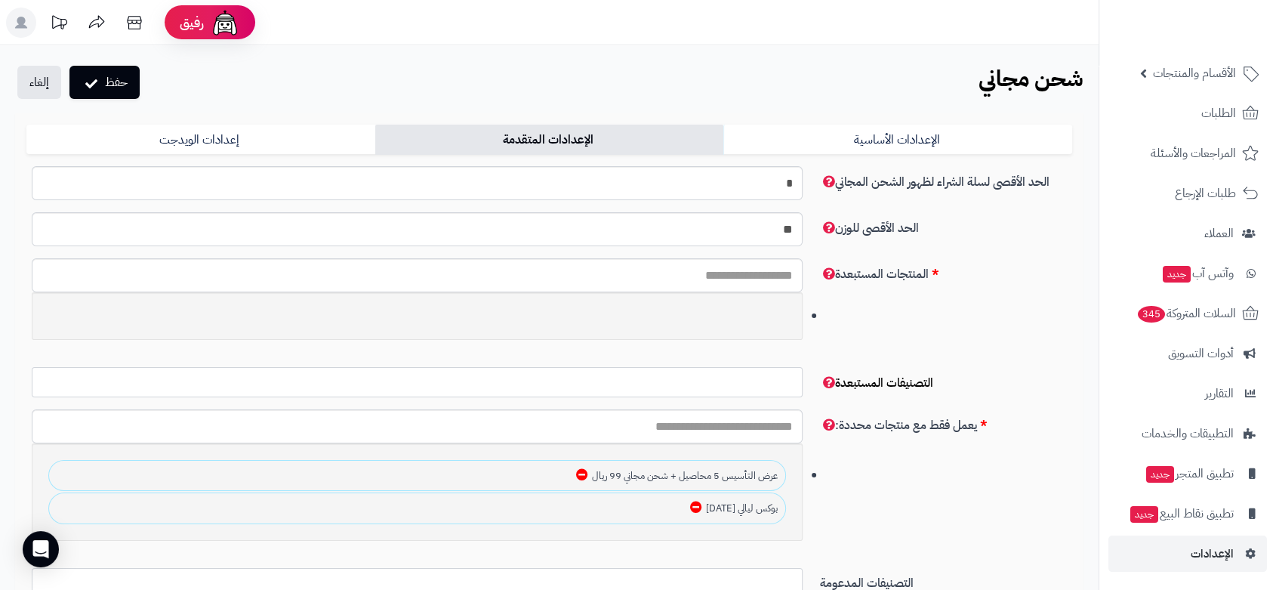
click at [695, 507] on icon at bounding box center [696, 507] width 12 height 12
click at [580, 475] on icon at bounding box center [582, 474] width 12 height 12
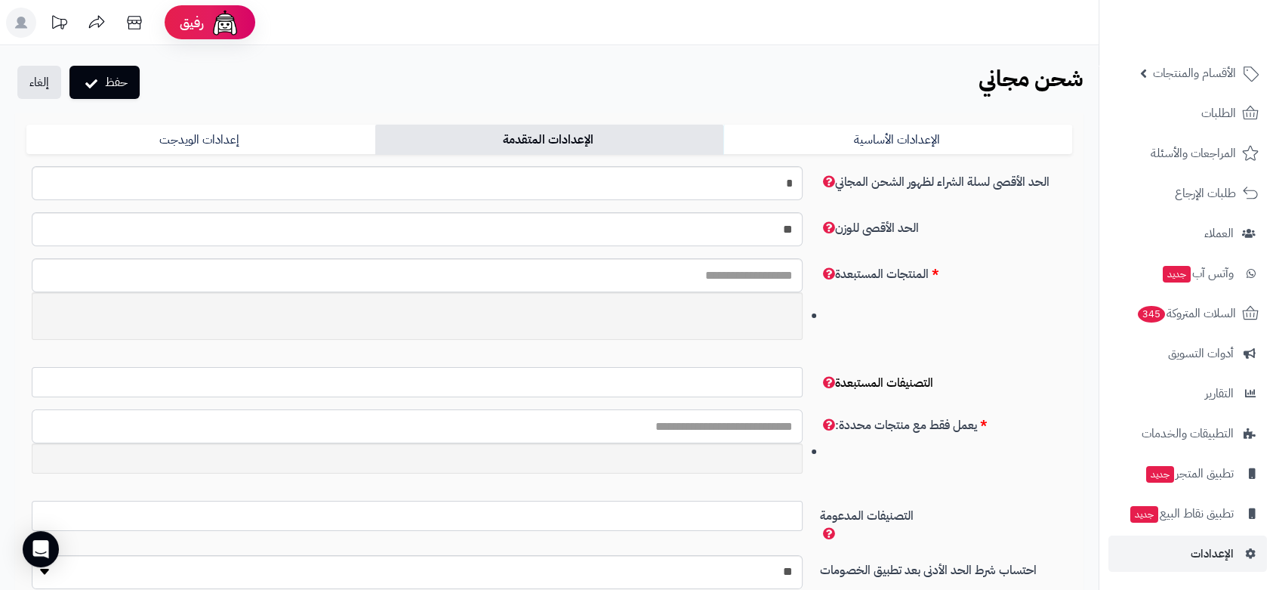
click at [688, 421] on input "text" at bounding box center [417, 426] width 771 height 34
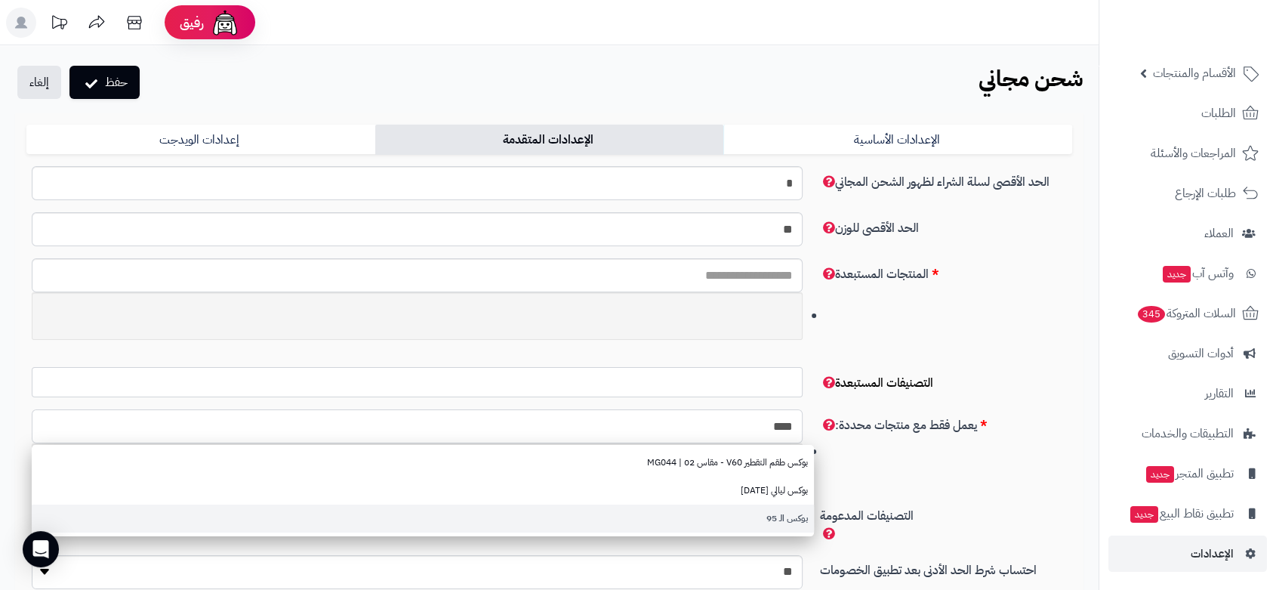
type input "****"
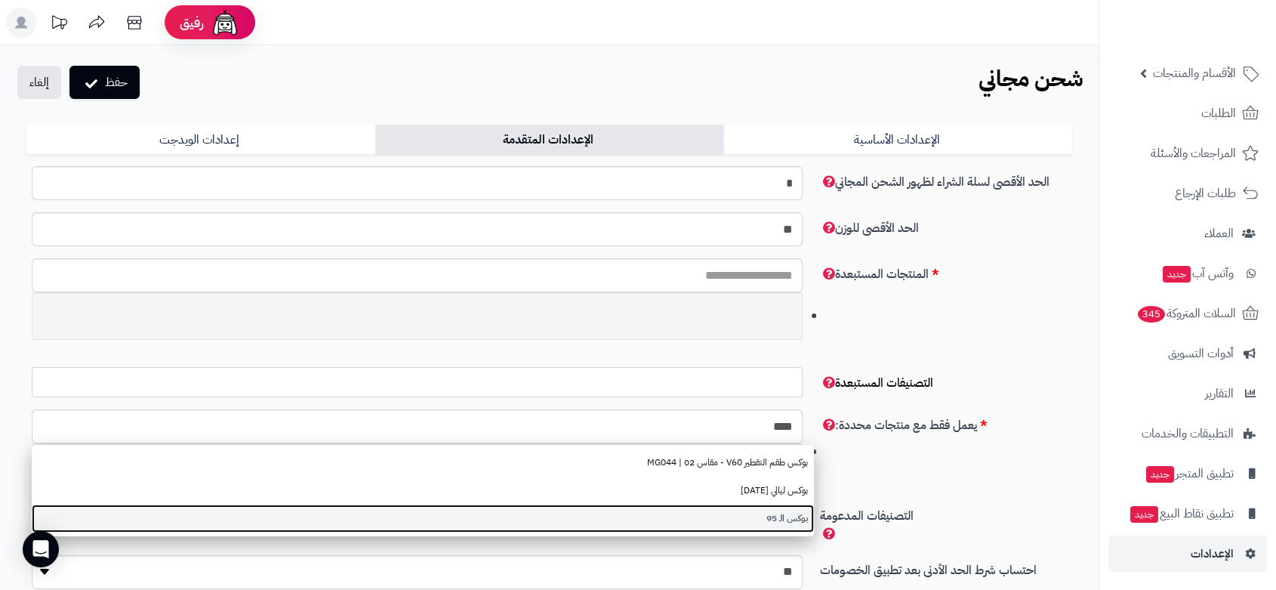
click at [747, 525] on link "بوكس الـ 95" at bounding box center [423, 518] width 782 height 28
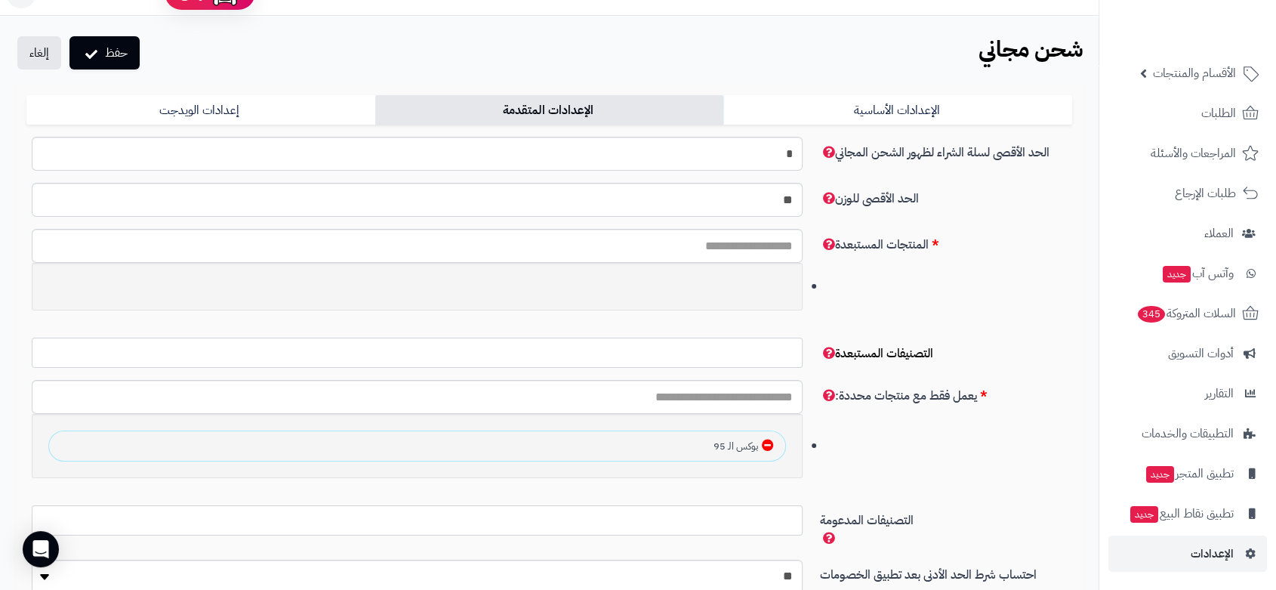
scroll to position [0, 0]
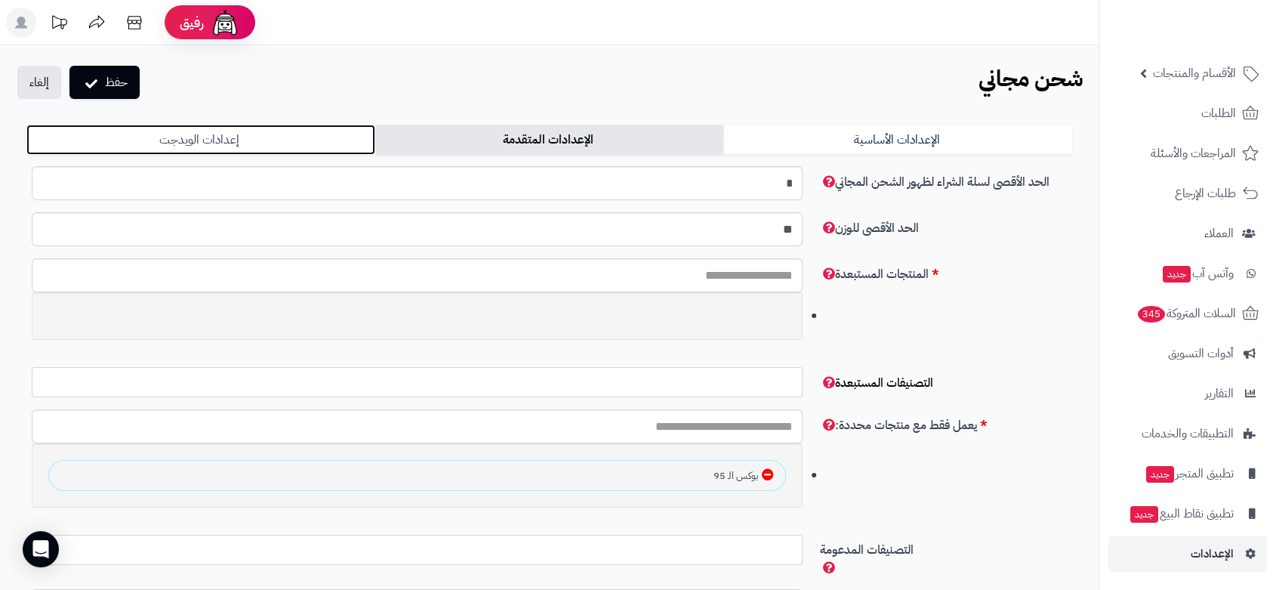
click at [205, 134] on link "إعدادات الويدجت" at bounding box center [200, 140] width 349 height 30
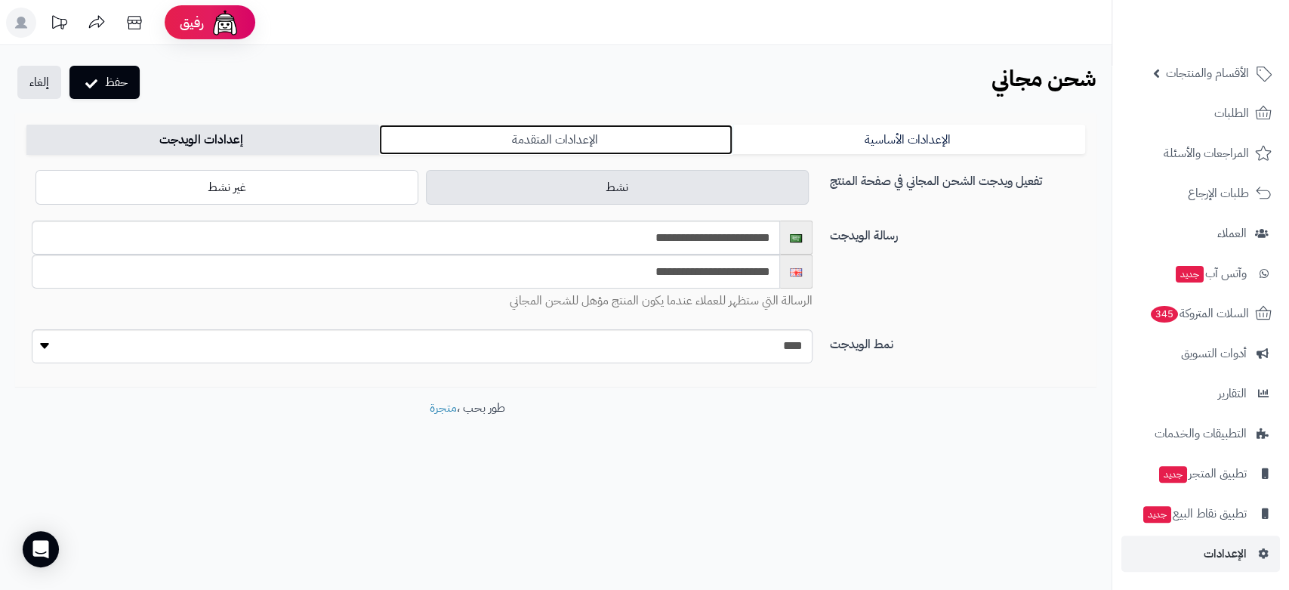
click at [518, 137] on link "الإعدادات المتقدمة" at bounding box center [555, 140] width 353 height 30
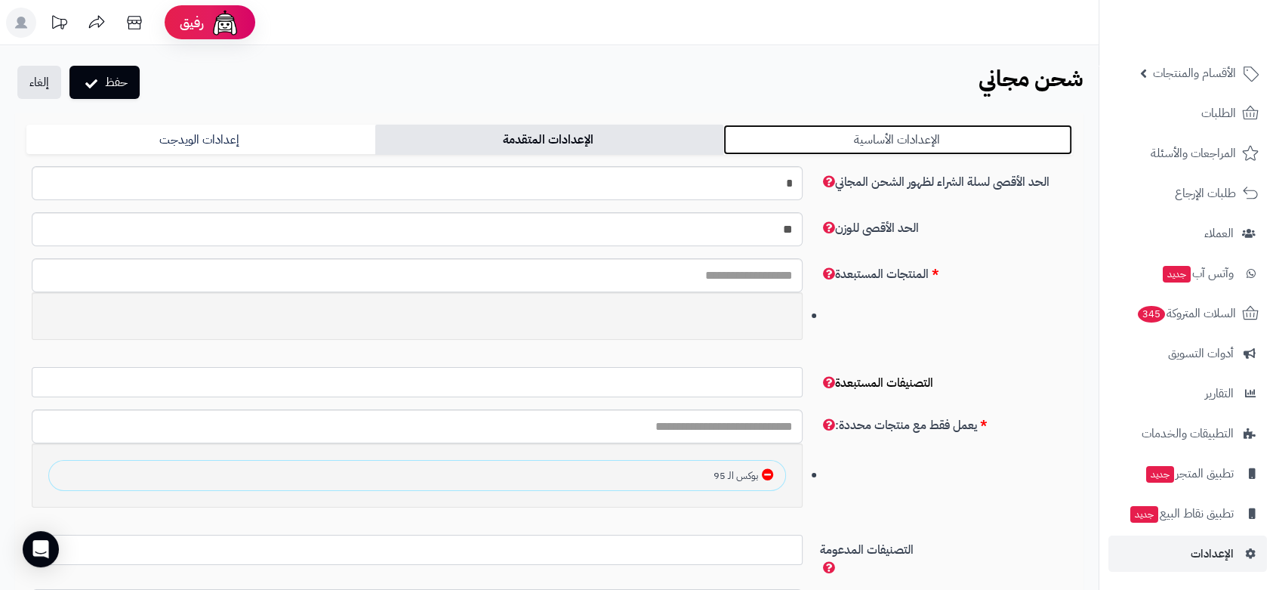
click at [885, 136] on link "الإعدادات الأساسية" at bounding box center [897, 140] width 349 height 30
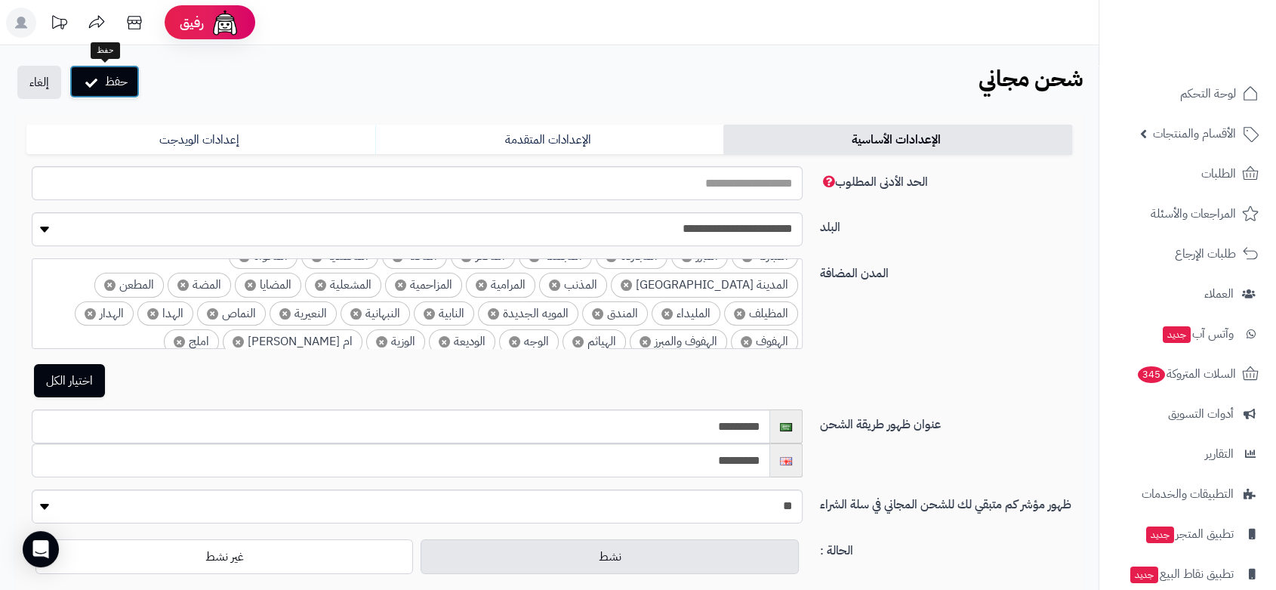
click at [112, 78] on button "حفظ" at bounding box center [104, 81] width 70 height 33
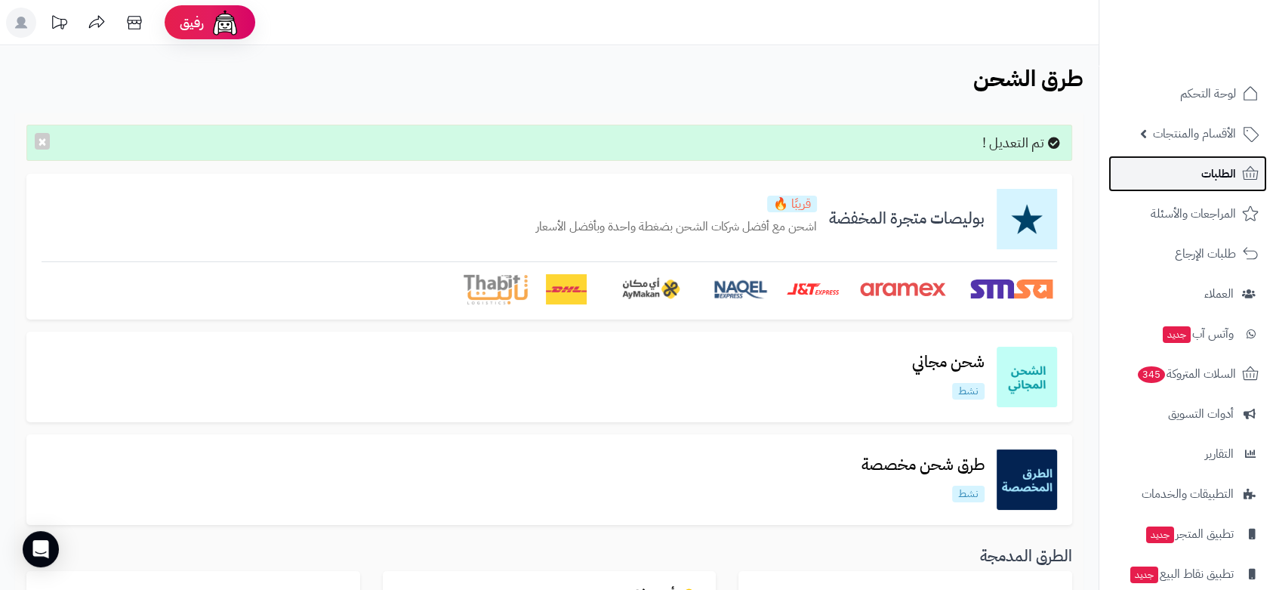
click at [1224, 176] on span "الطلبات" at bounding box center [1218, 173] width 35 height 21
